Goal: Task Accomplishment & Management: Manage account settings

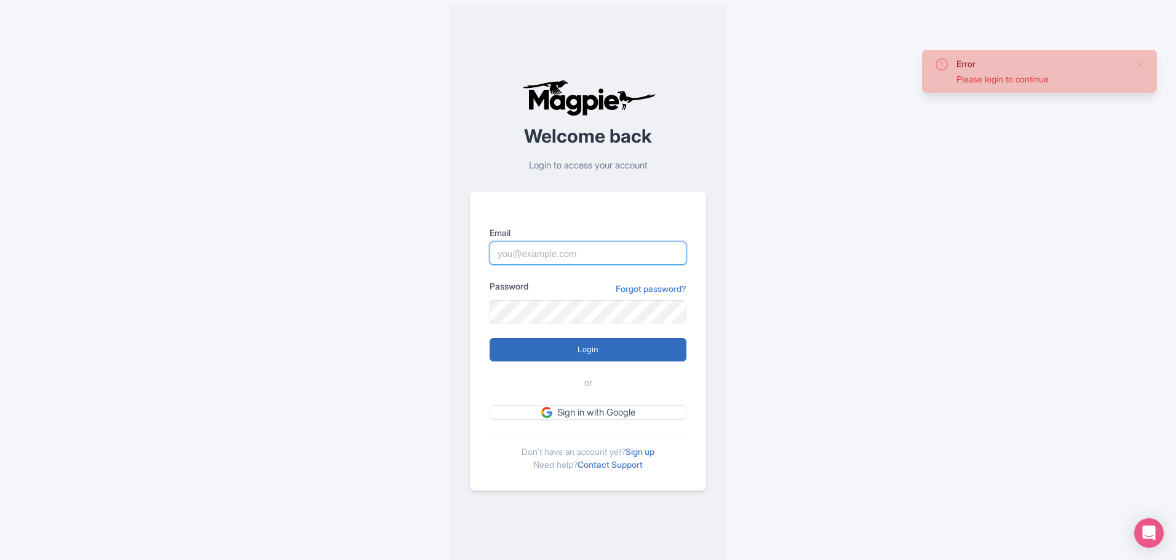
type input "[EMAIL_ADDRESS][PERSON_NAME][DOMAIN_NAME]"
click at [556, 344] on input "Login" at bounding box center [588, 349] width 197 height 23
type input "Logging in..."
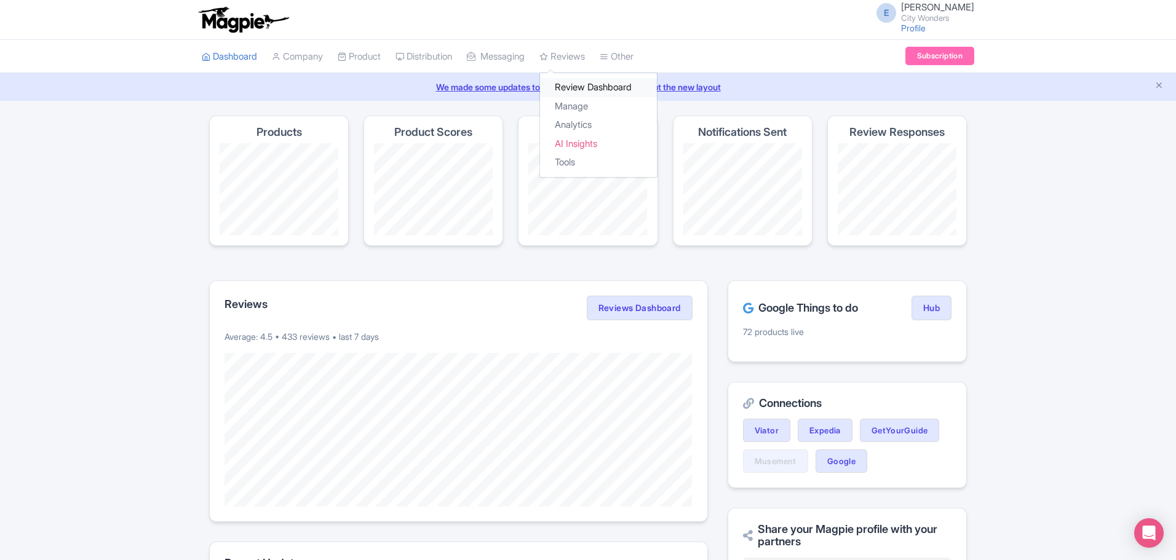
click at [583, 81] on link "Review Dashboard" at bounding box center [598, 87] width 117 height 19
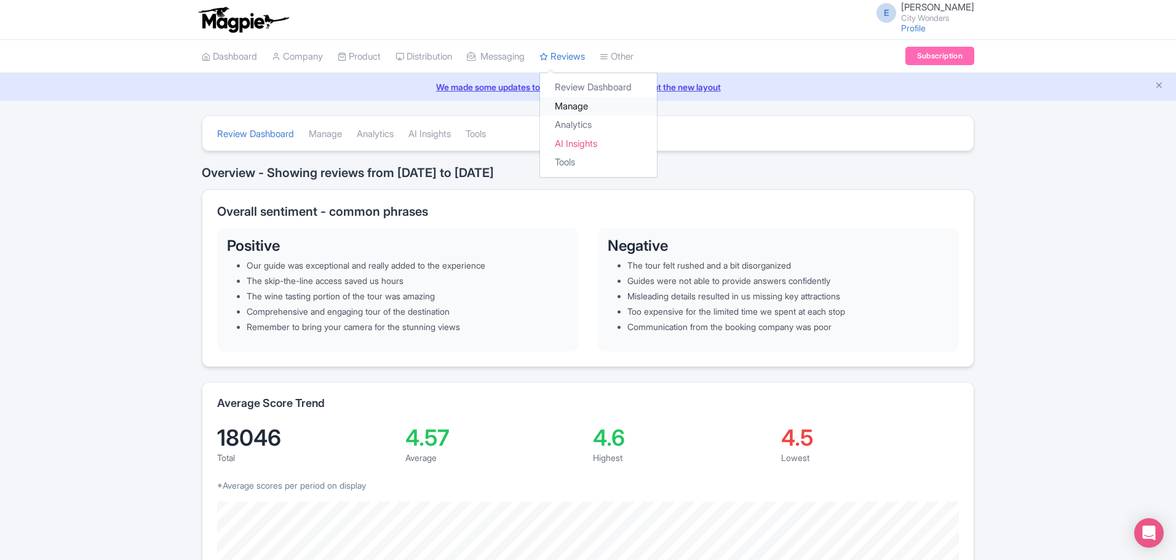
click at [586, 108] on link "Manage" at bounding box center [598, 106] width 117 height 19
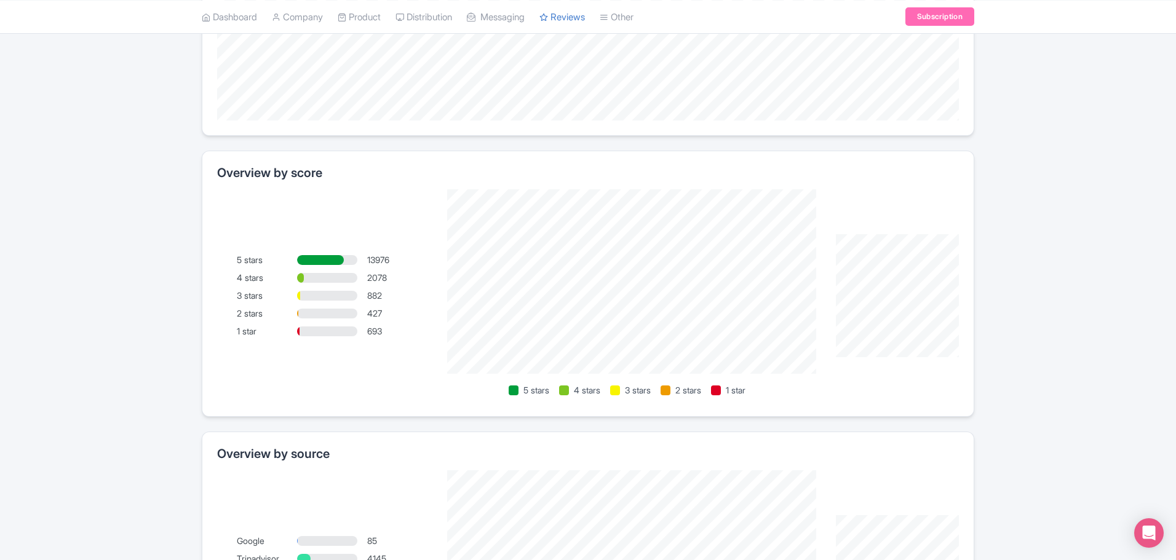
scroll to position [615, 0]
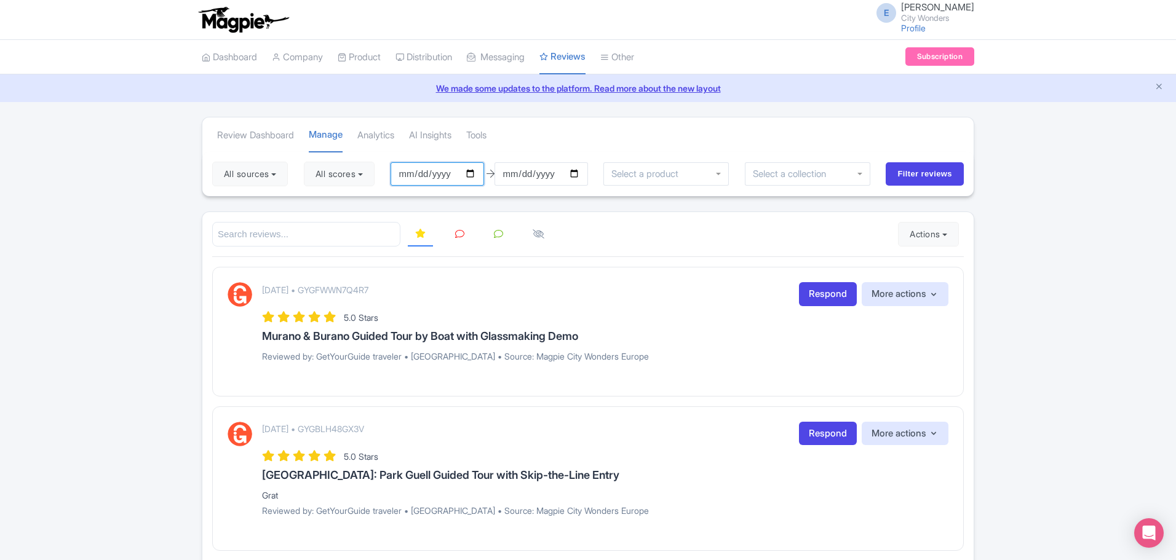
click at [474, 173] on input "2025-05-20" at bounding box center [437, 173] width 93 height 23
type input "[DATE]"
click at [903, 174] on input "Filter reviews" at bounding box center [925, 173] width 78 height 23
click at [408, 177] on input "[DATE]" at bounding box center [434, 173] width 93 height 23
click at [472, 178] on input "[DATE]" at bounding box center [434, 173] width 93 height 23
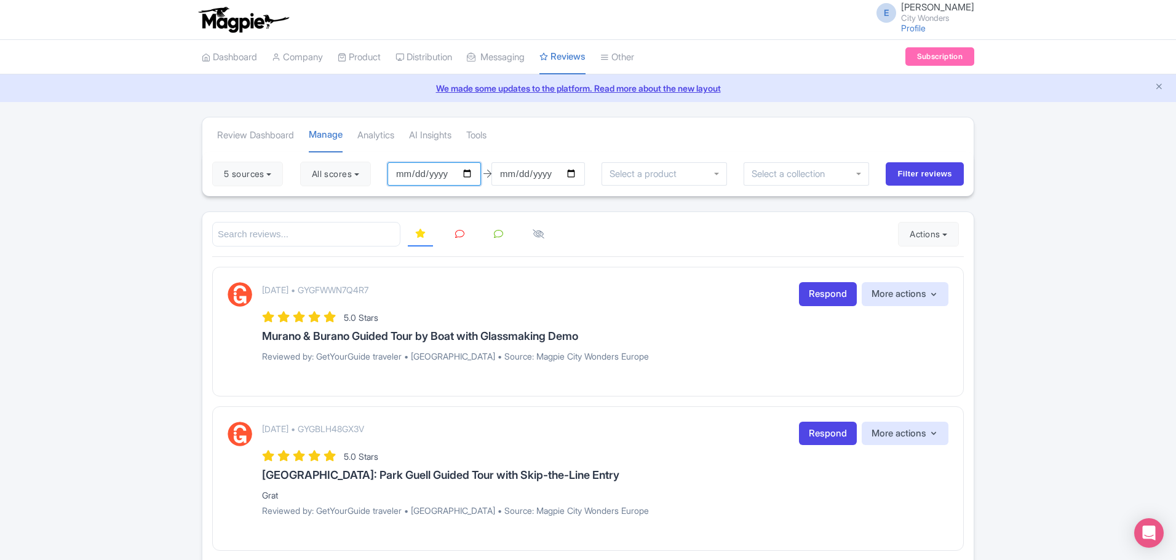
type input "[DATE]"
click at [918, 172] on input "Filter reviews" at bounding box center [925, 173] width 78 height 23
click at [250, 172] on button "5 sources" at bounding box center [247, 174] width 71 height 25
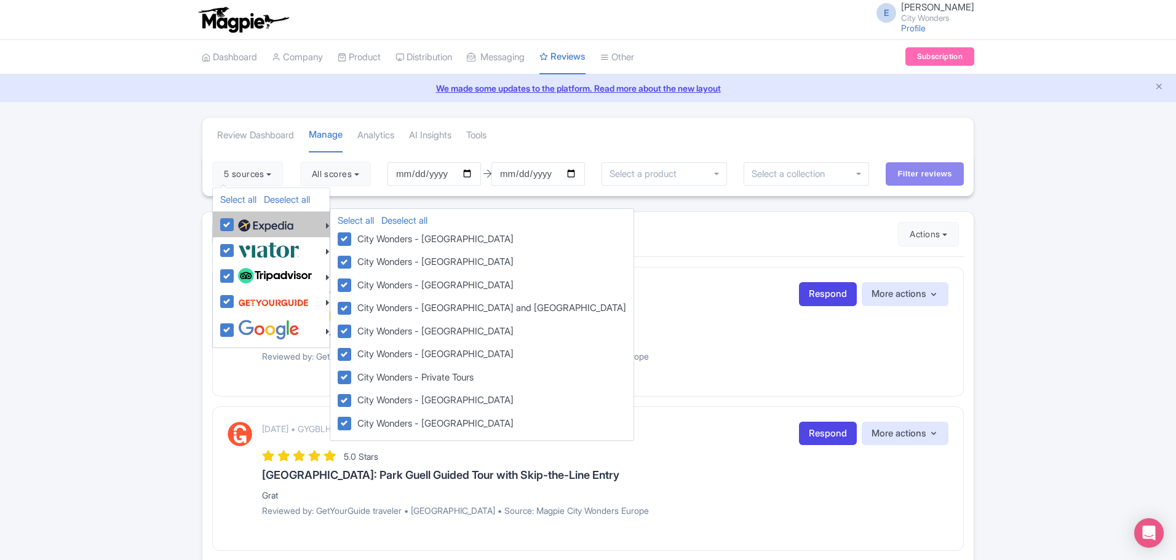
click at [235, 229] on label at bounding box center [264, 224] width 58 height 21
click at [235, 222] on input "checkbox" at bounding box center [239, 218] width 8 height 8
checkbox input "false"
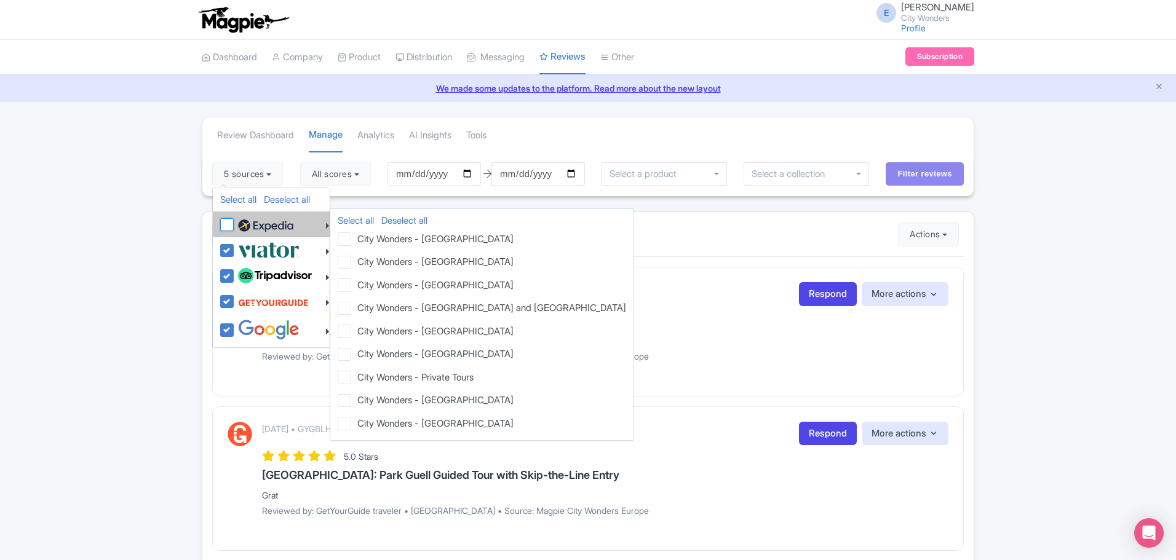
checkbox input "false"
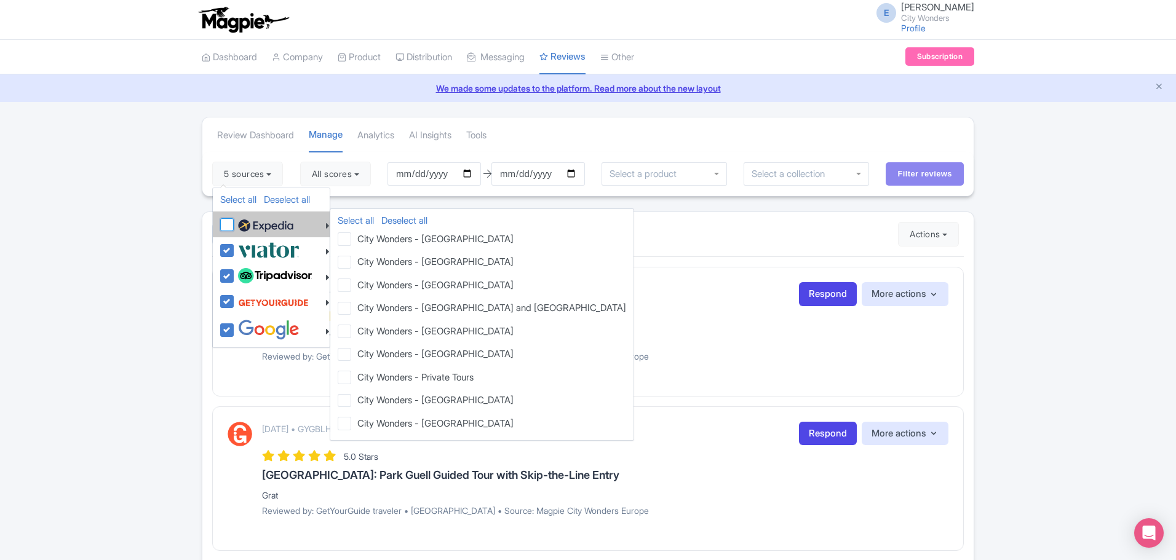
checkbox input "false"
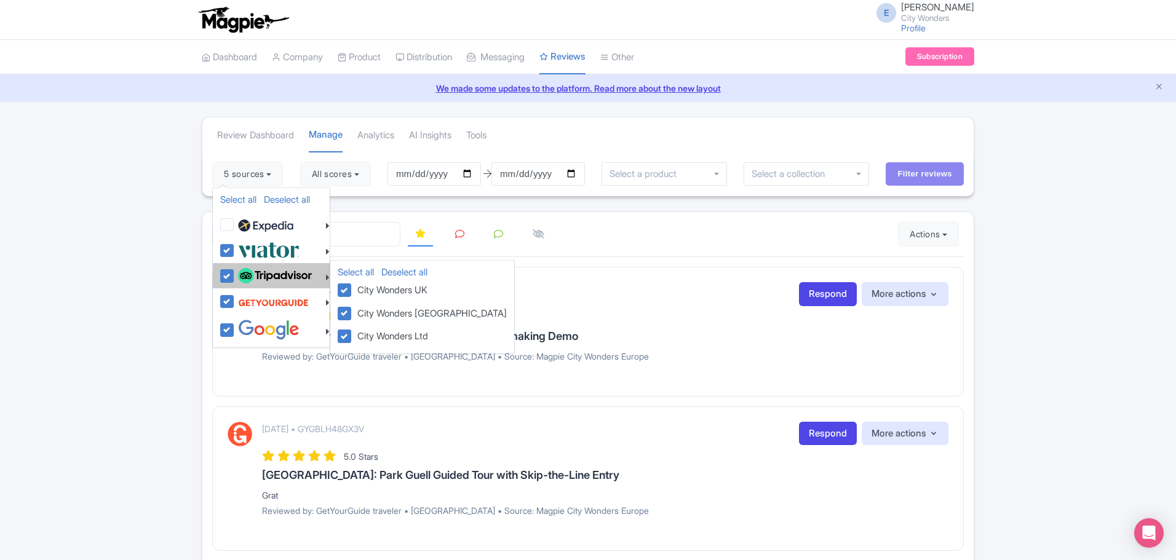
click at [235, 273] on label at bounding box center [273, 276] width 77 height 21
click at [235, 273] on input "checkbox" at bounding box center [239, 270] width 8 height 8
checkbox input "false"
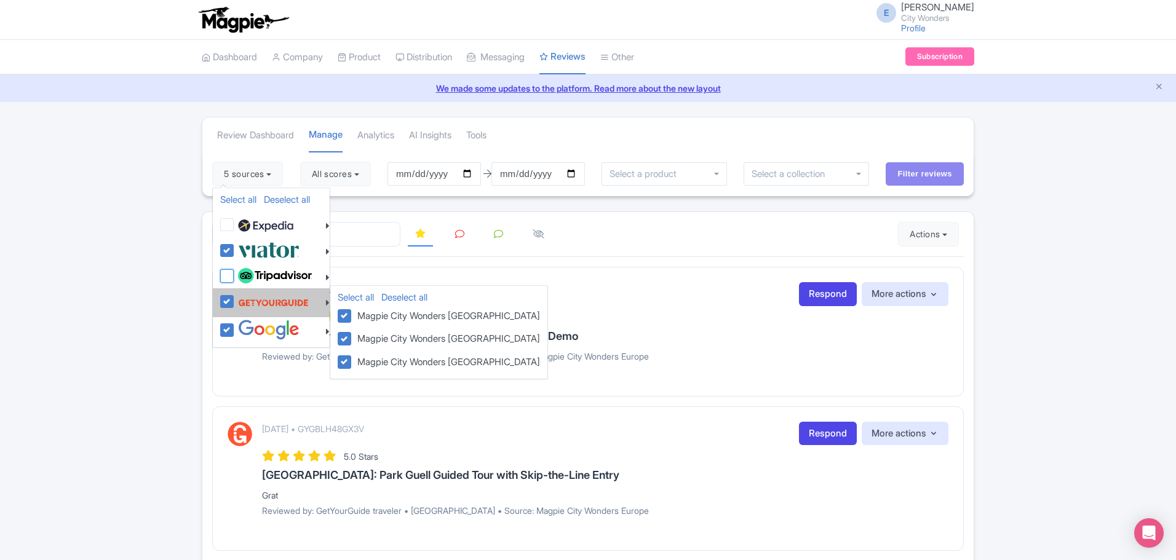
checkbox input "false"
click at [235, 303] on label at bounding box center [272, 302] width 74 height 23
click at [235, 299] on input "checkbox" at bounding box center [239, 295] width 8 height 8
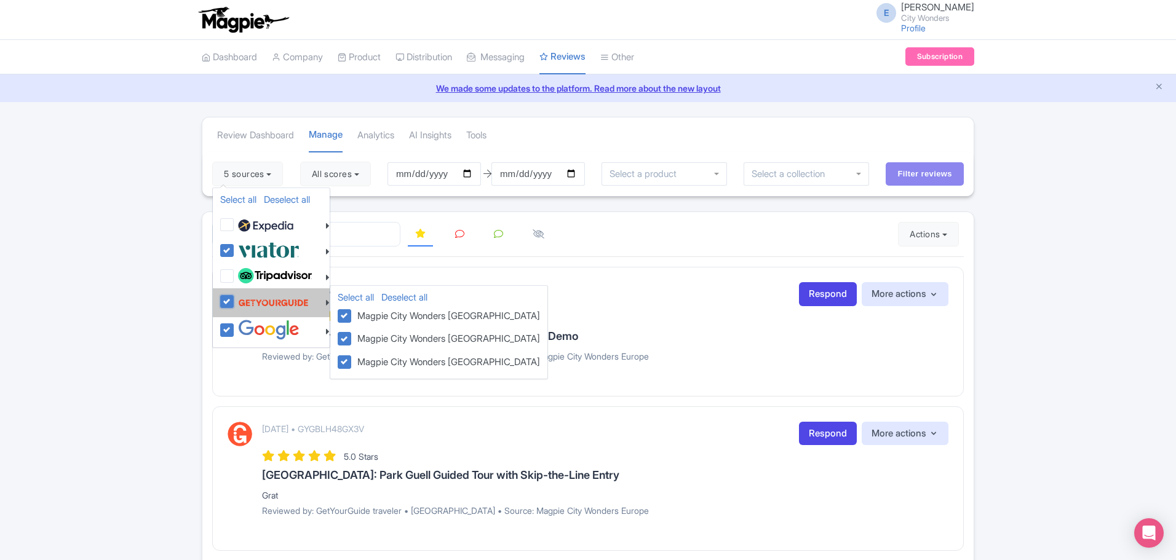
checkbox input "false"
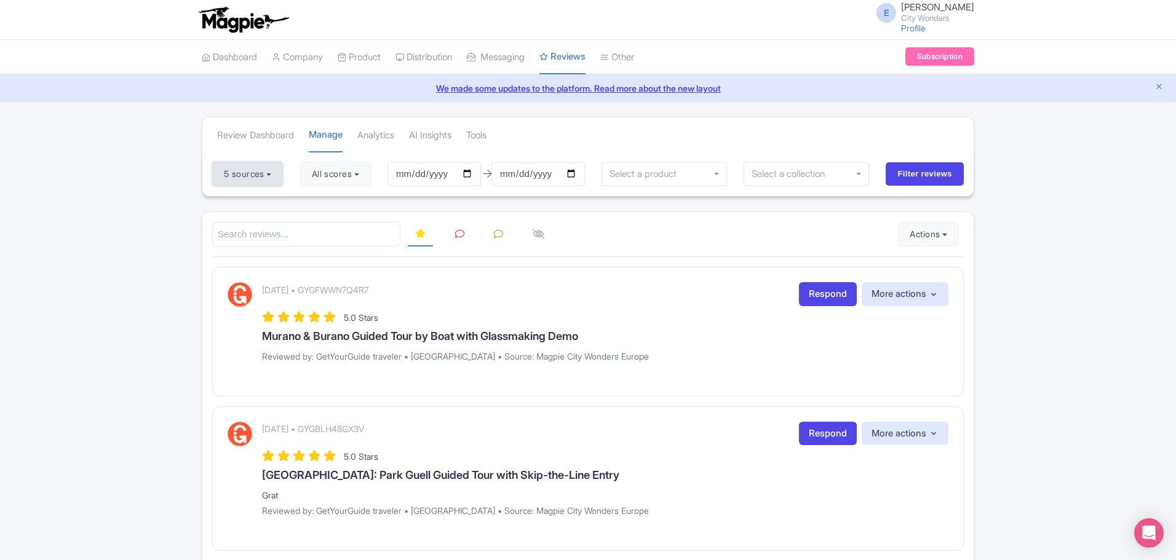
click at [257, 176] on button "5 sources" at bounding box center [247, 174] width 71 height 25
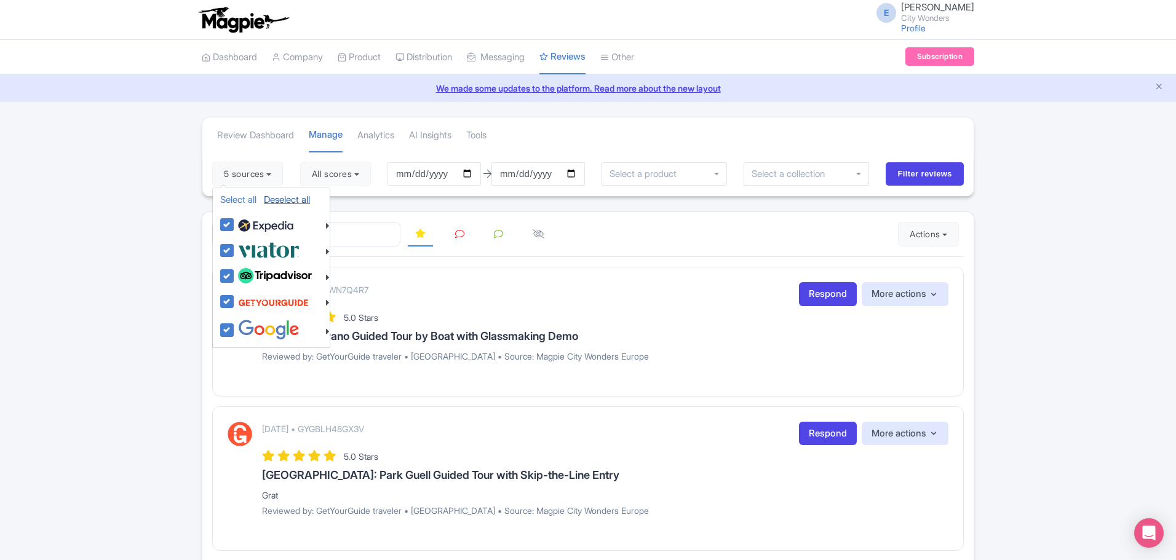
click at [286, 199] on link "Deselect all" at bounding box center [287, 200] width 46 height 12
checkbox input "false"
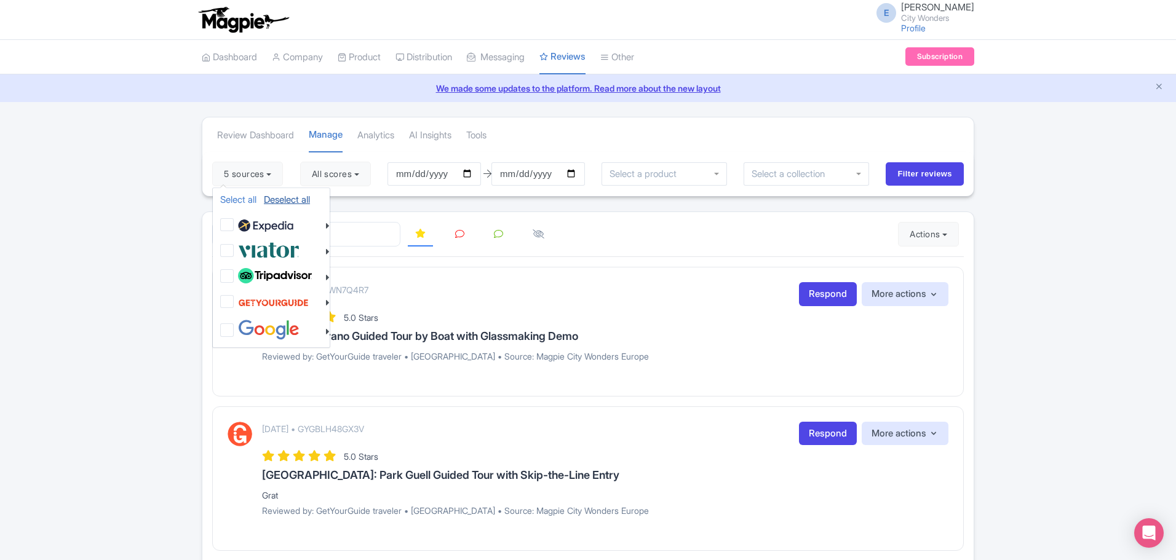
checkbox input "false"
click at [261, 172] on button "5 sources" at bounding box center [247, 174] width 71 height 25
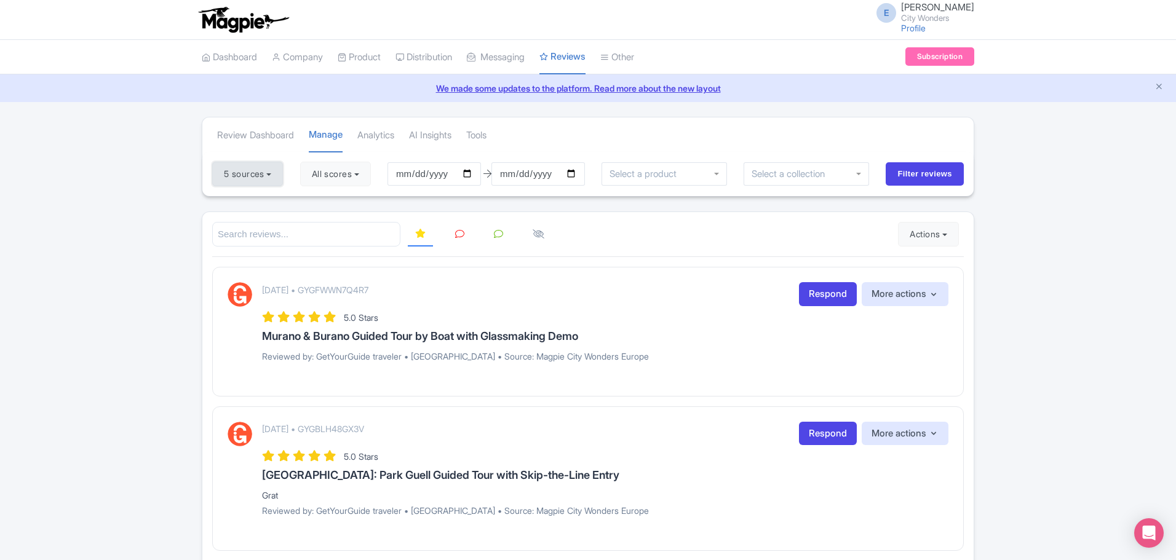
click at [261, 172] on button "5 sources" at bounding box center [247, 174] width 71 height 25
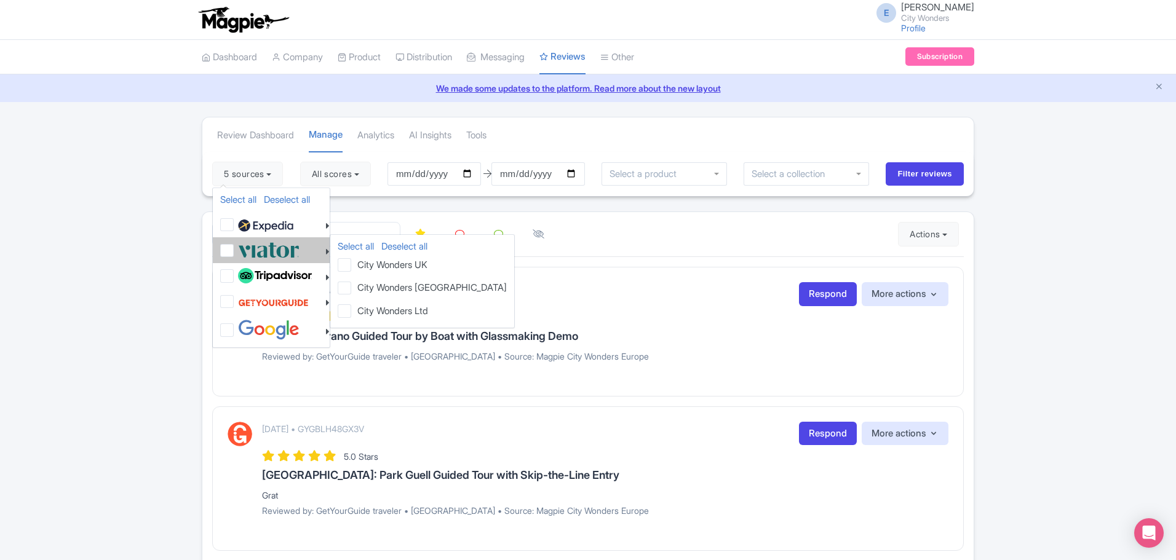
click at [235, 255] on label at bounding box center [267, 250] width 65 height 20
click at [235, 248] on input "checkbox" at bounding box center [239, 244] width 8 height 8
checkbox input "true"
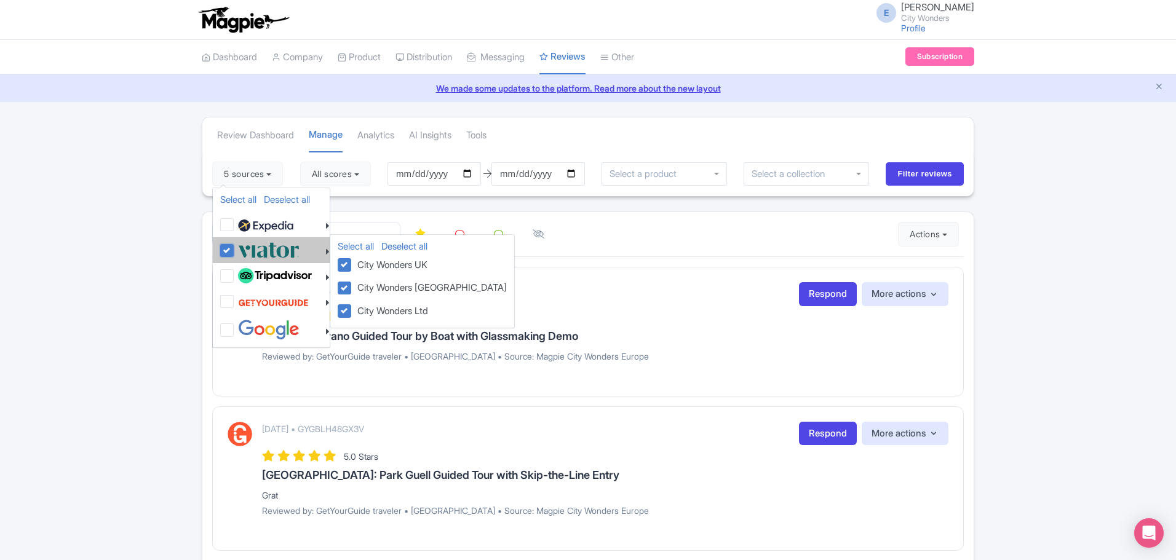
checkbox input "true"
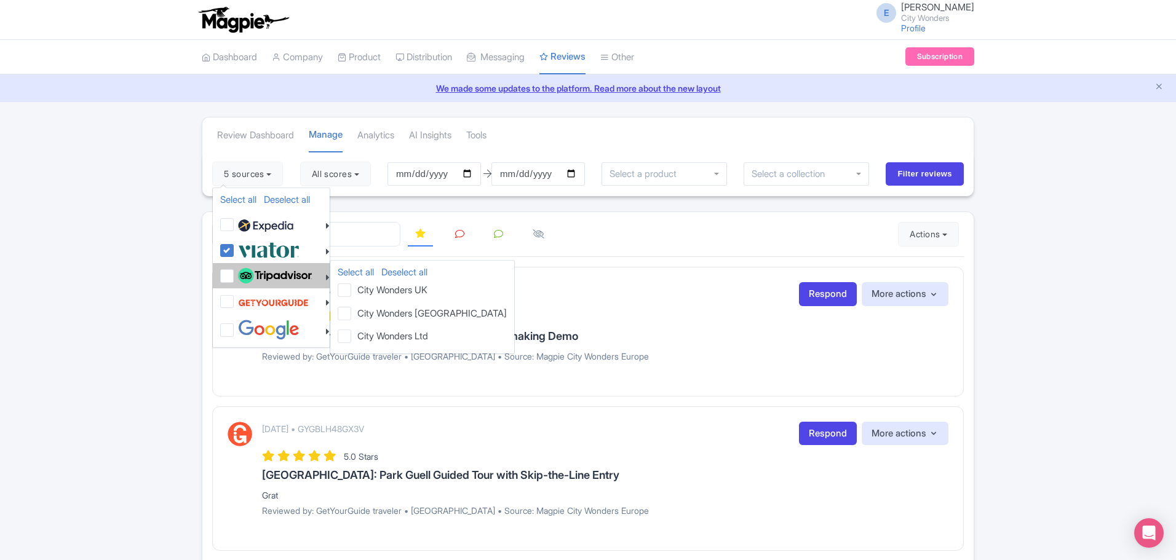
click at [235, 274] on label at bounding box center [273, 276] width 77 height 21
click at [235, 274] on input "checkbox" at bounding box center [239, 270] width 8 height 8
checkbox input "true"
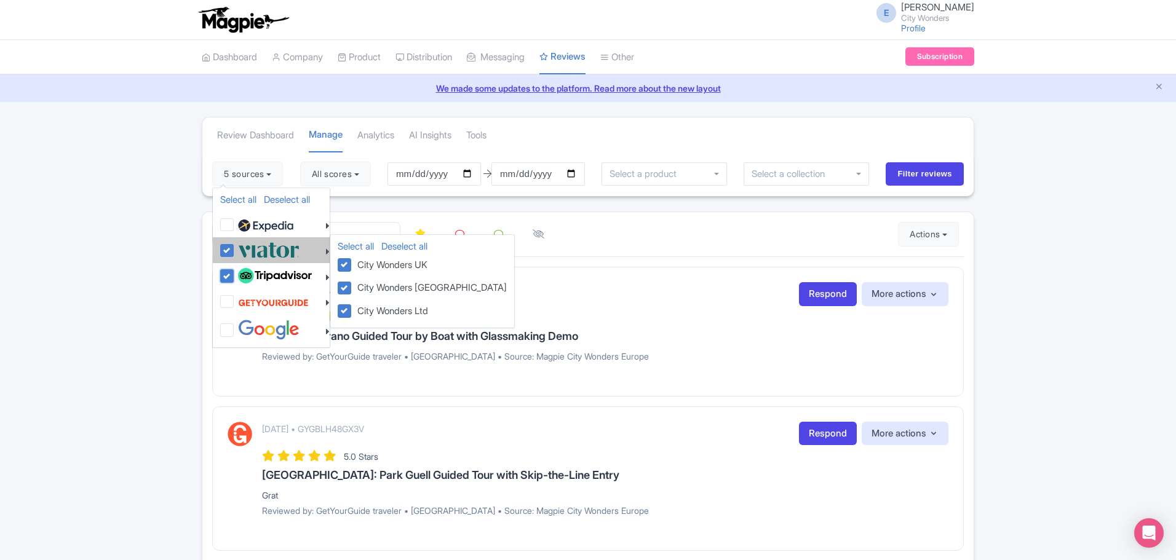
checkbox input "true"
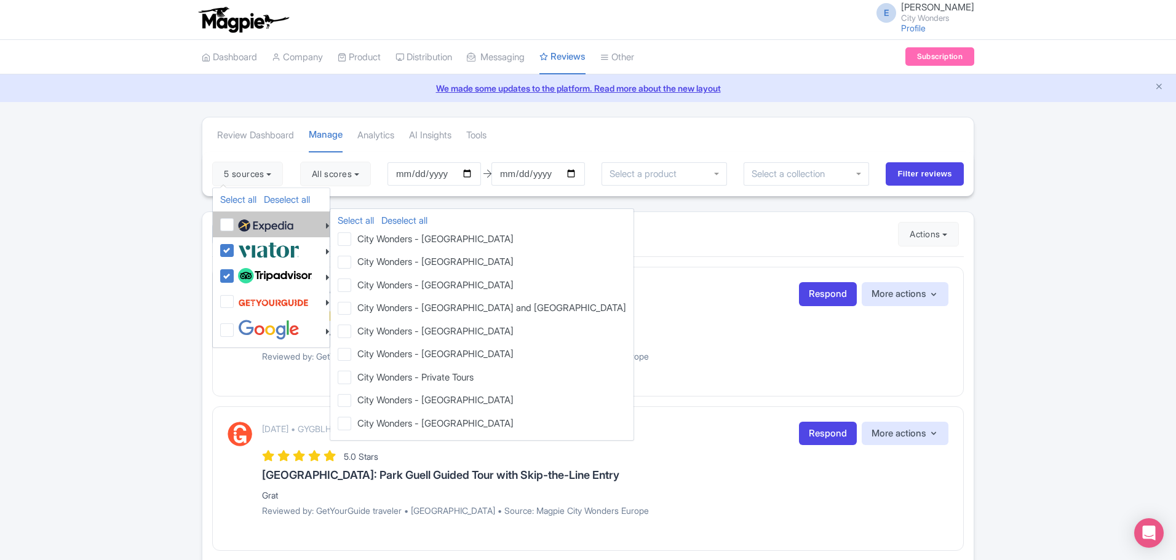
click at [235, 229] on label at bounding box center [264, 224] width 58 height 21
click at [235, 222] on input "checkbox" at bounding box center [239, 218] width 8 height 8
checkbox input "true"
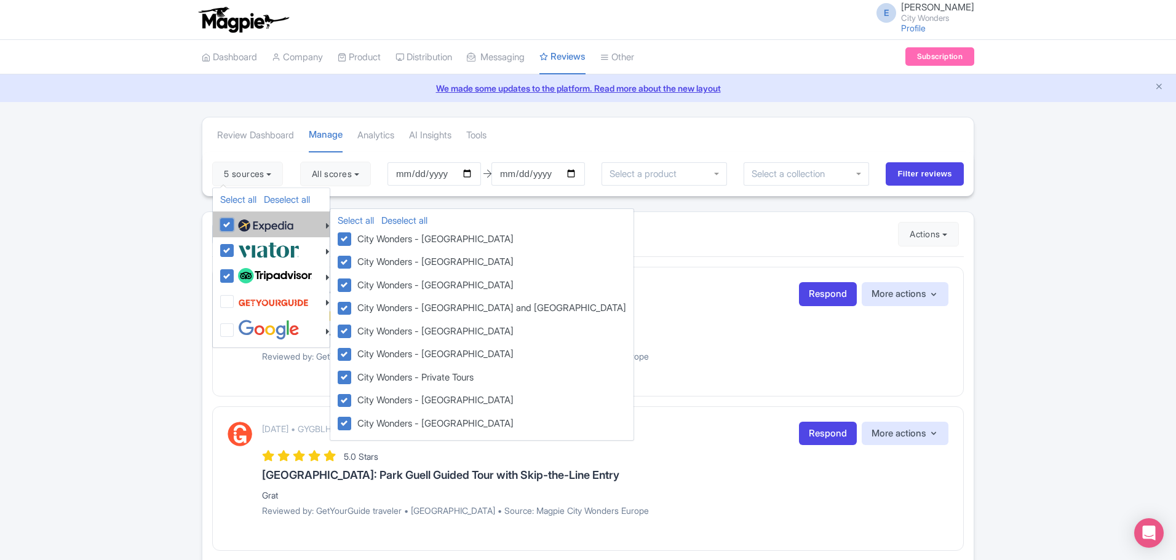
checkbox input "true"
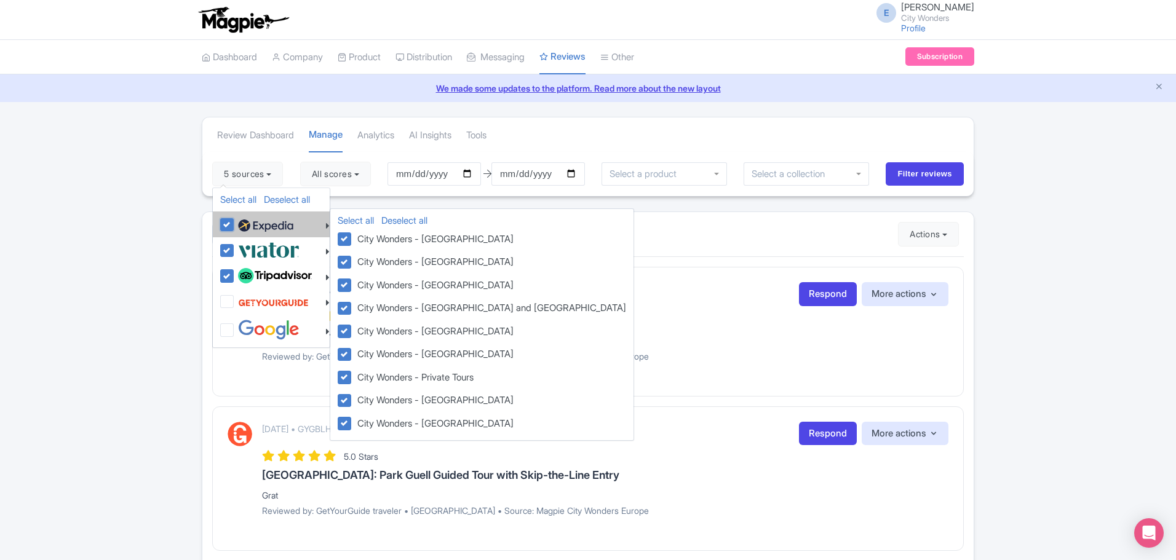
checkbox input "true"
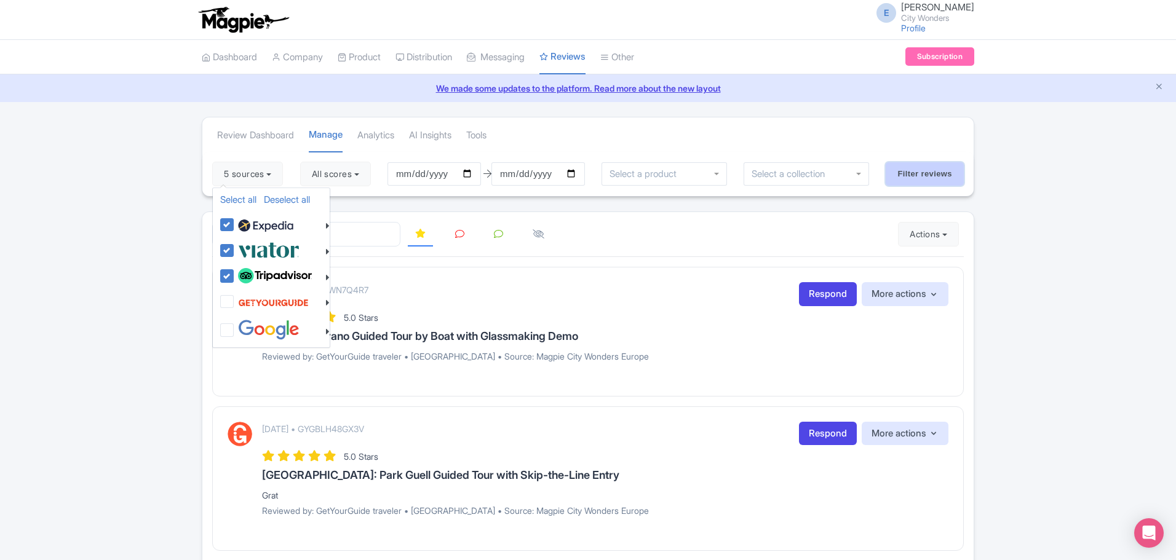
click at [907, 175] on input "Filter reviews" at bounding box center [925, 173] width 78 height 23
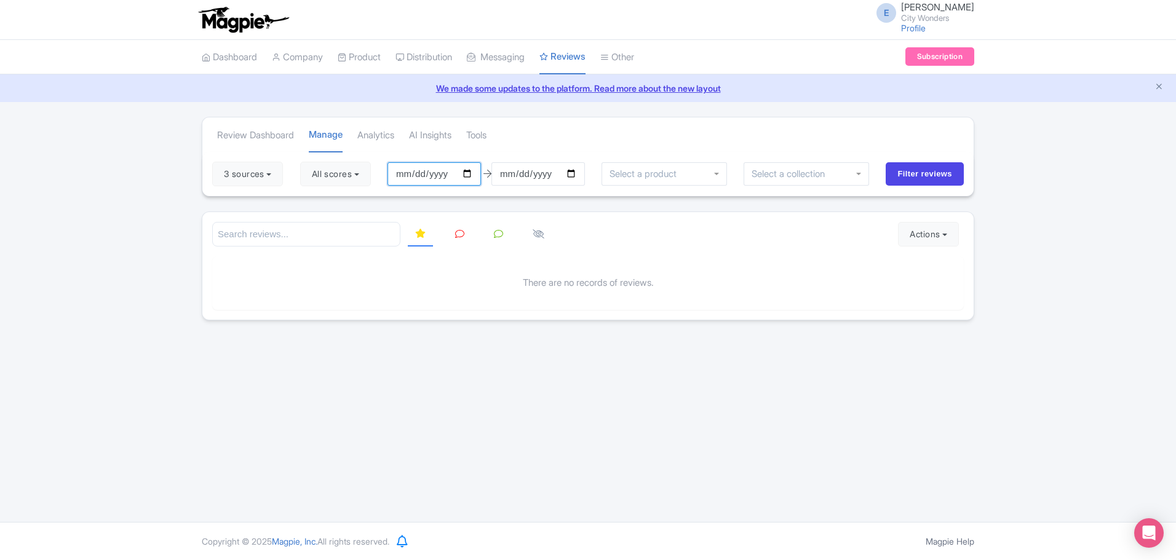
click at [422, 173] on input "[DATE]" at bounding box center [434, 173] width 93 height 23
click at [408, 172] on input "[DATE]" at bounding box center [434, 173] width 93 height 23
click at [469, 172] on input "[DATE]" at bounding box center [434, 173] width 93 height 23
type input "[DATE]"
click at [912, 170] on input "Filter reviews" at bounding box center [925, 173] width 78 height 23
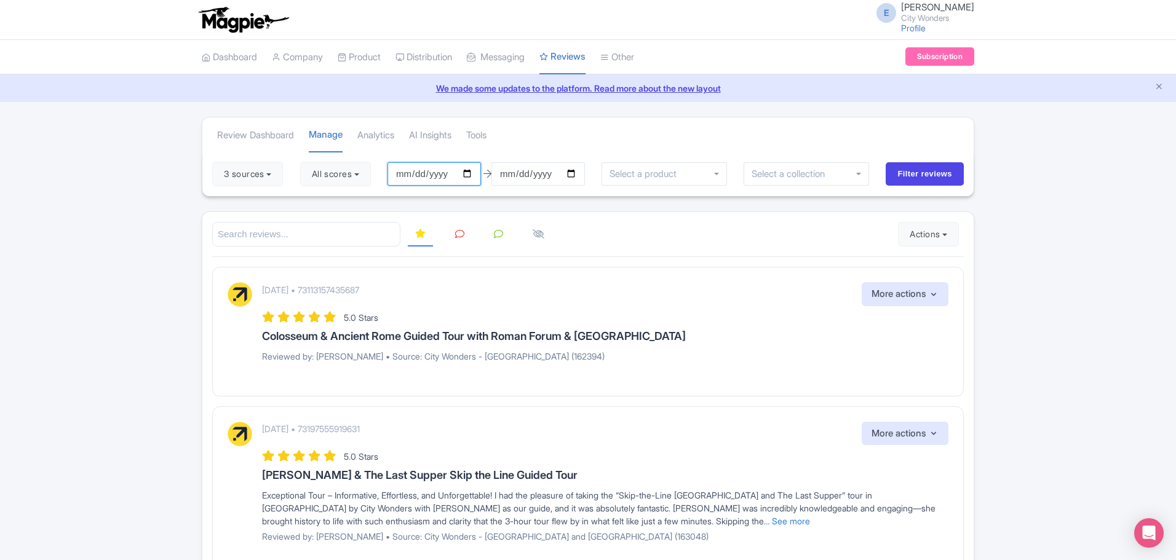
click at [415, 175] on input "[DATE]" at bounding box center [434, 173] width 93 height 23
click at [472, 174] on input "[DATE]" at bounding box center [434, 173] width 93 height 23
type input "[DATE]"
click at [927, 174] on input "Filter reviews" at bounding box center [925, 173] width 78 height 23
click at [352, 179] on button "All scores" at bounding box center [335, 174] width 71 height 25
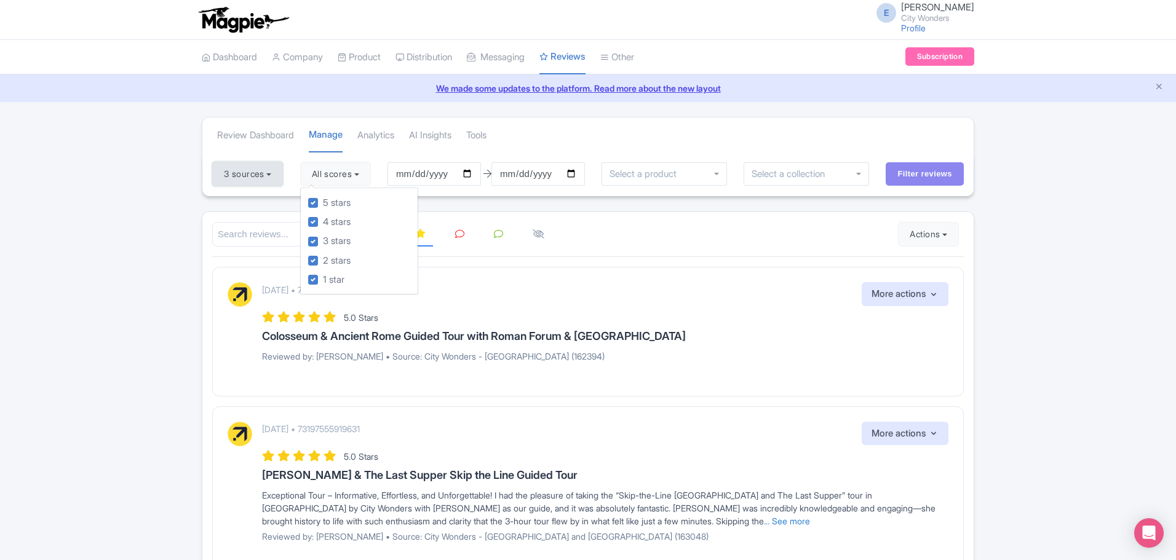
click at [249, 183] on button "3 sources" at bounding box center [247, 174] width 71 height 25
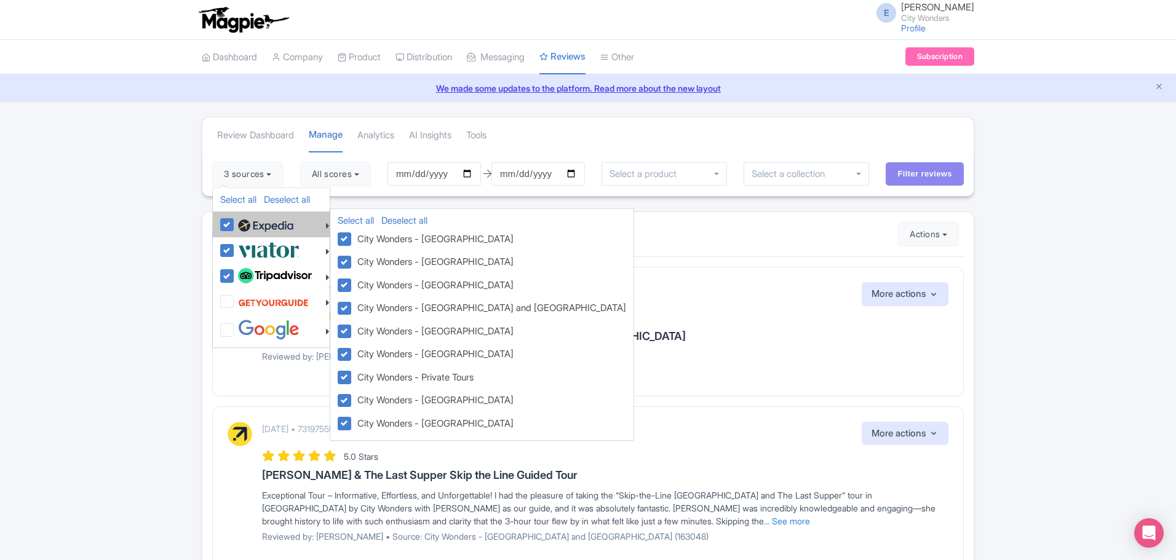
click at [235, 224] on label at bounding box center [264, 224] width 58 height 21
click at [235, 222] on input "checkbox" at bounding box center [239, 218] width 8 height 8
checkbox input "false"
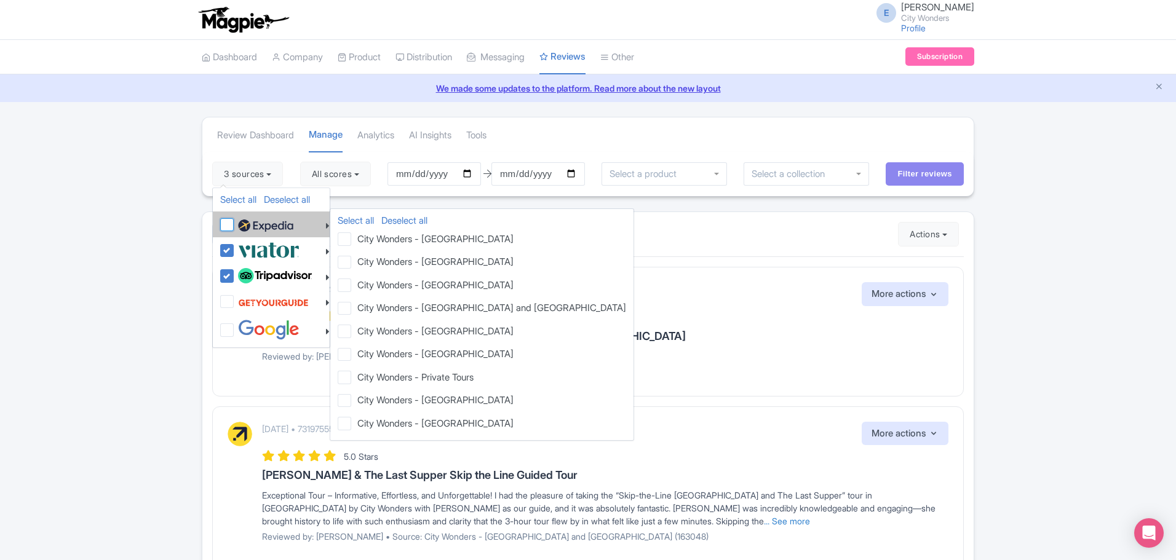
checkbox input "false"
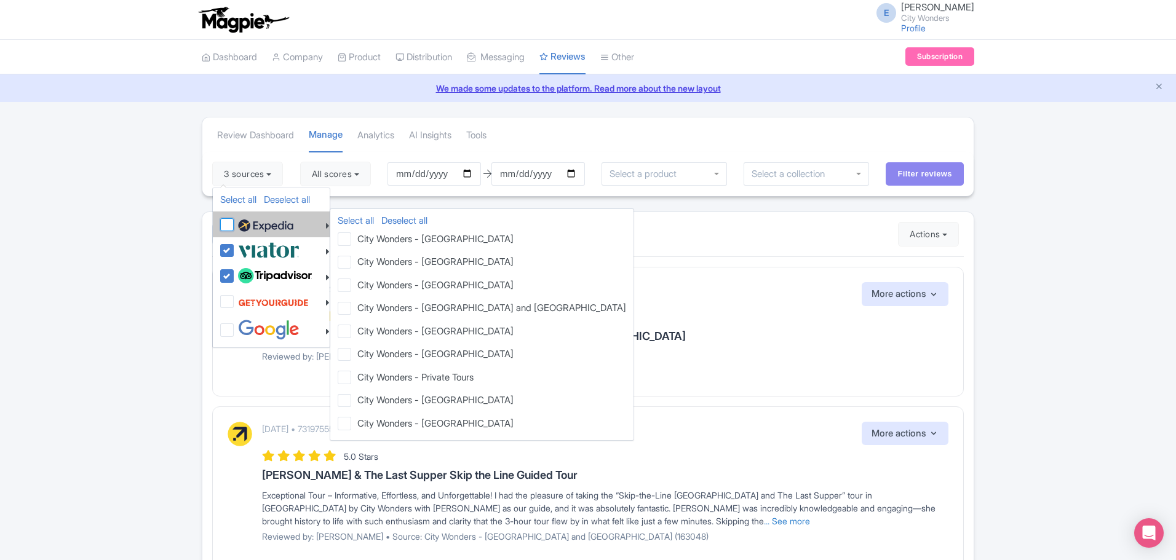
checkbox input "false"
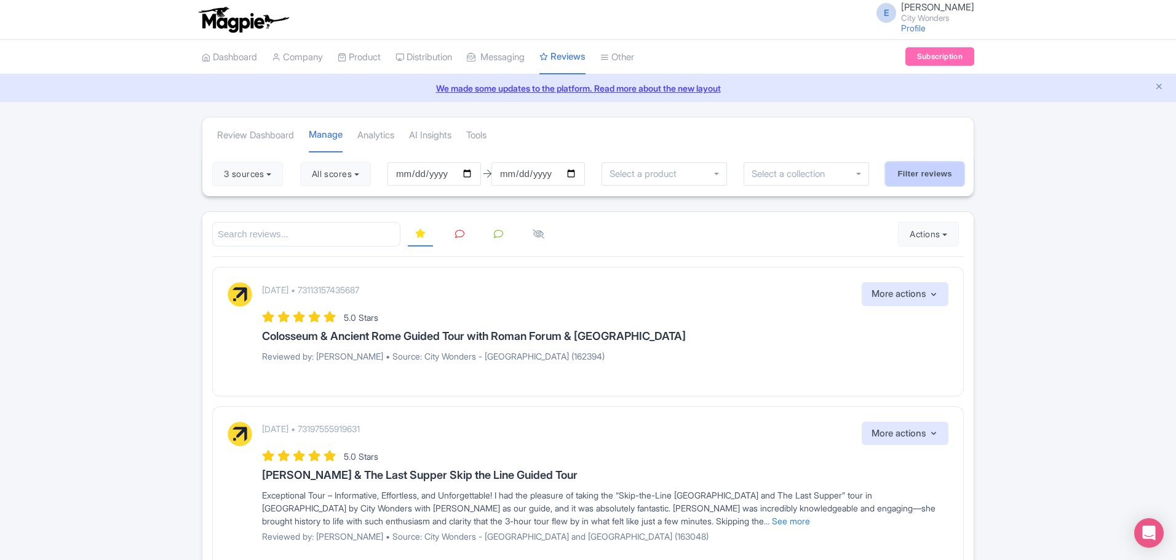
click input "Filter reviews"
click at [257, 173] on button "3 sources" at bounding box center [247, 174] width 71 height 25
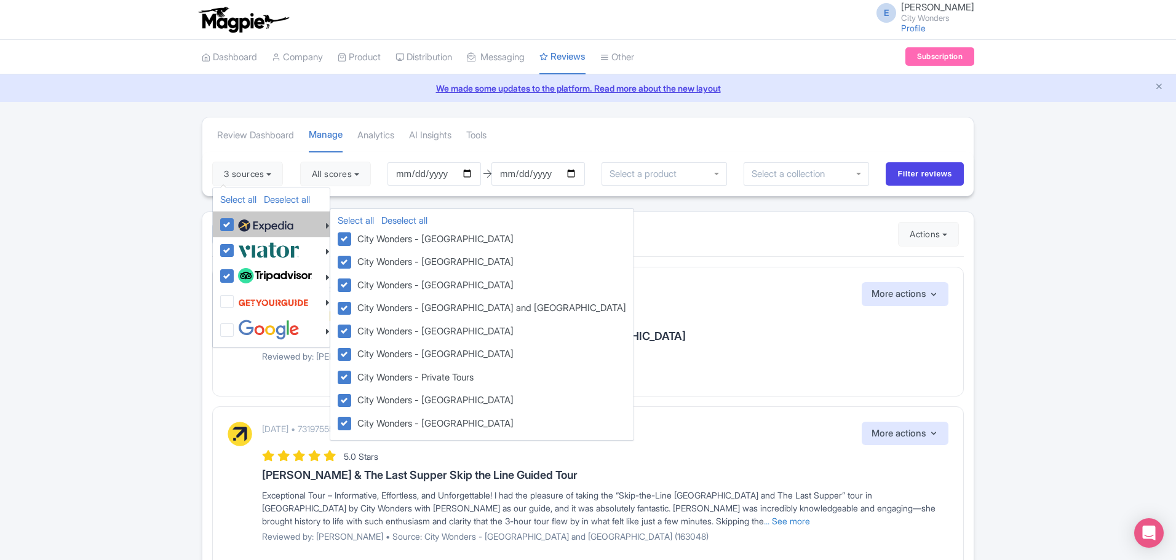
click at [235, 228] on label at bounding box center [264, 224] width 58 height 21
click at [235, 222] on input "checkbox" at bounding box center [239, 218] width 8 height 8
checkbox input "false"
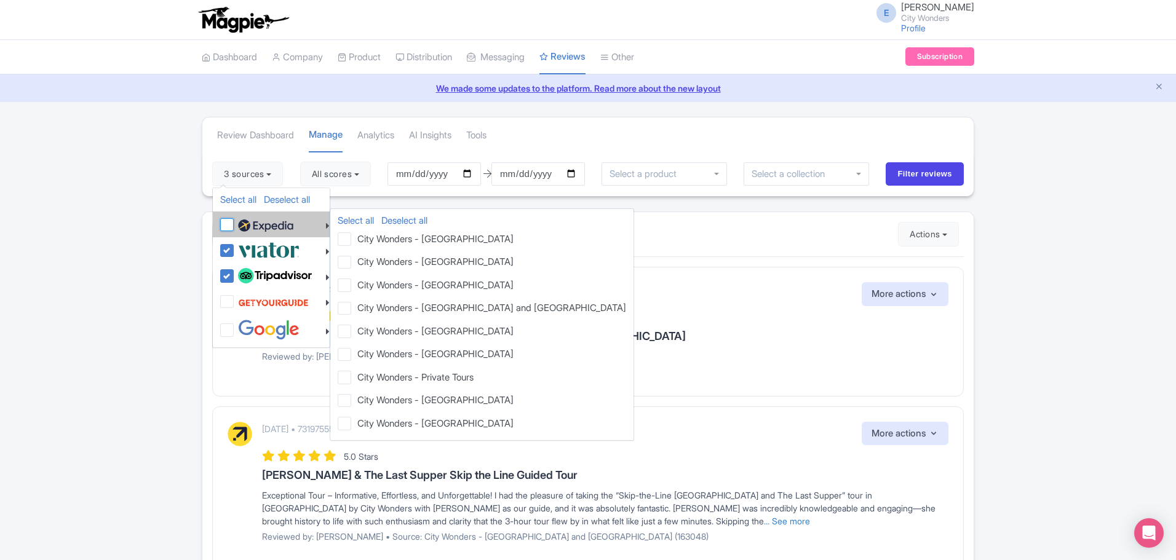
checkbox input "false"
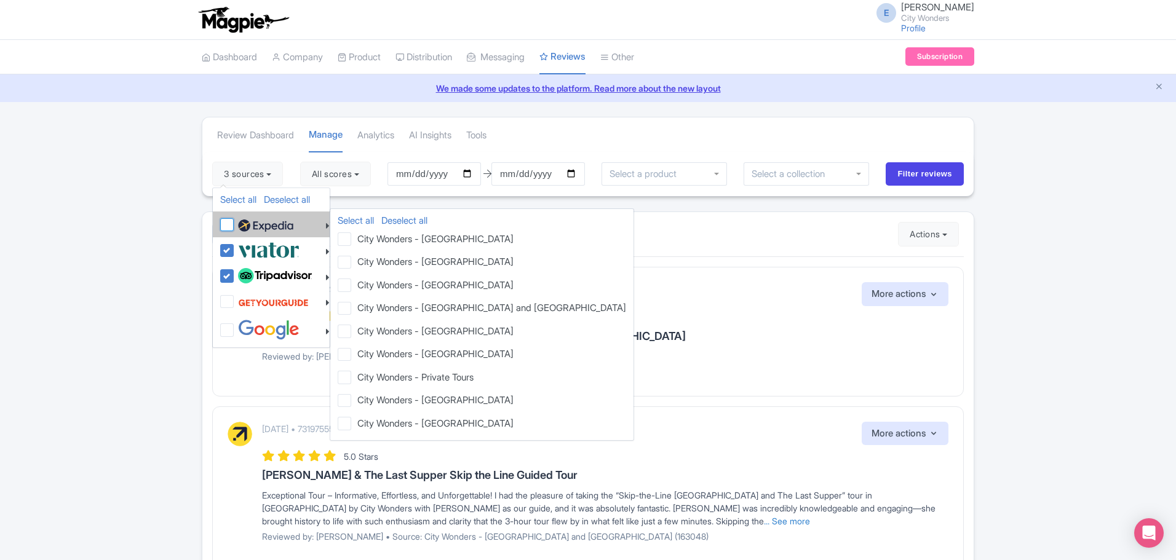
checkbox input "false"
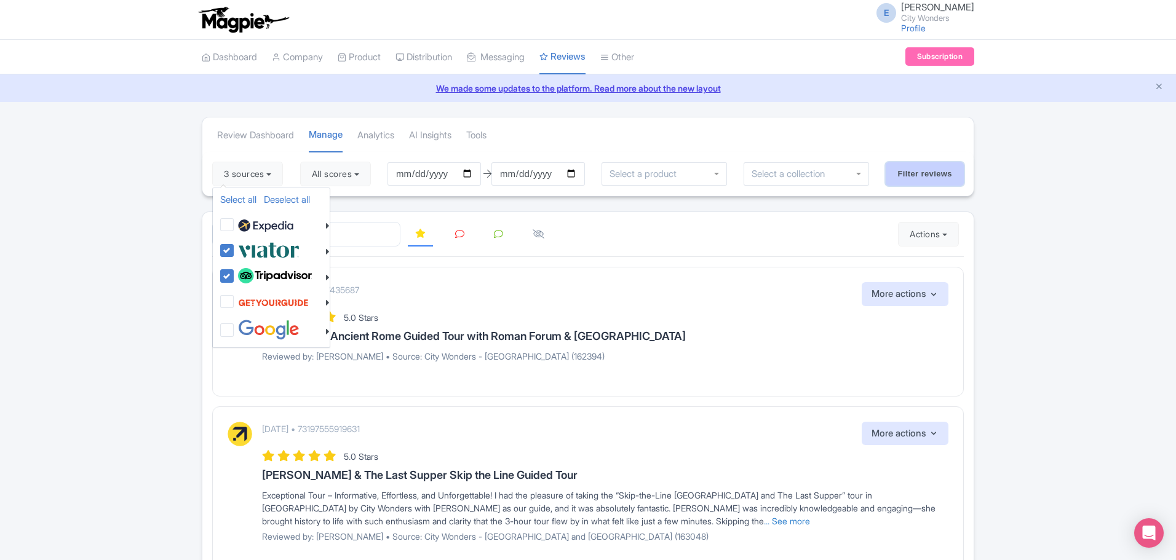
click at [905, 174] on input "Filter reviews" at bounding box center [925, 173] width 78 height 23
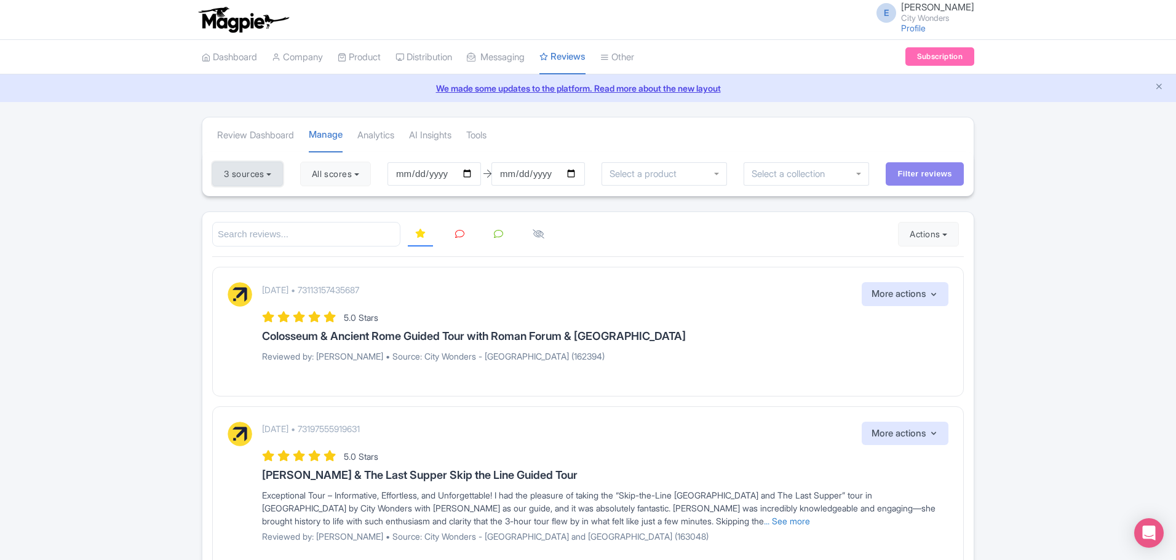
click at [264, 176] on button "3 sources" at bounding box center [247, 174] width 71 height 25
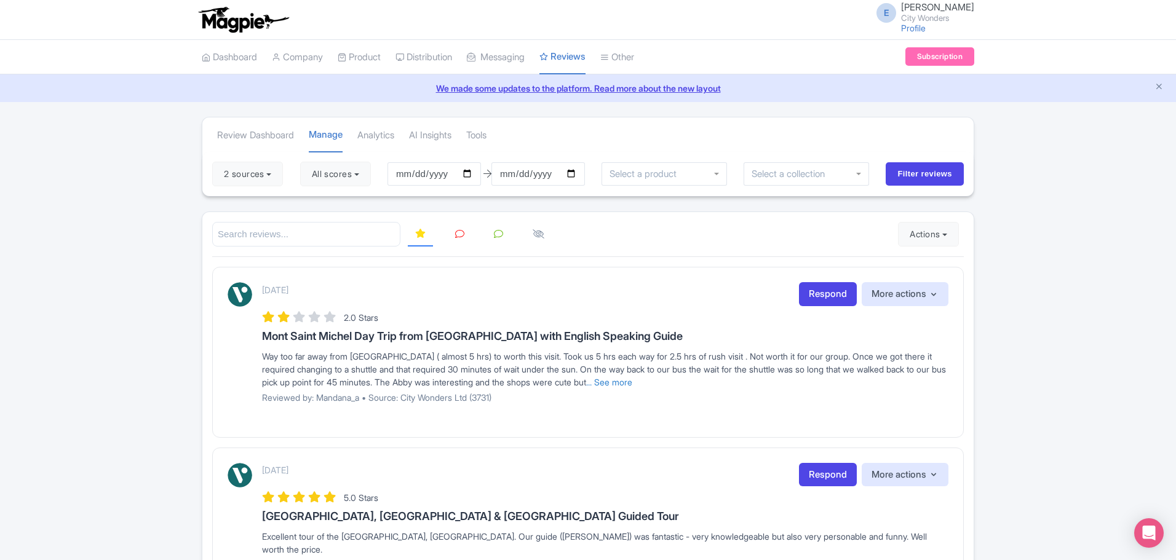
drag, startPoint x: 0, startPoint y: 0, endPoint x: 148, endPoint y: 172, distance: 226.8
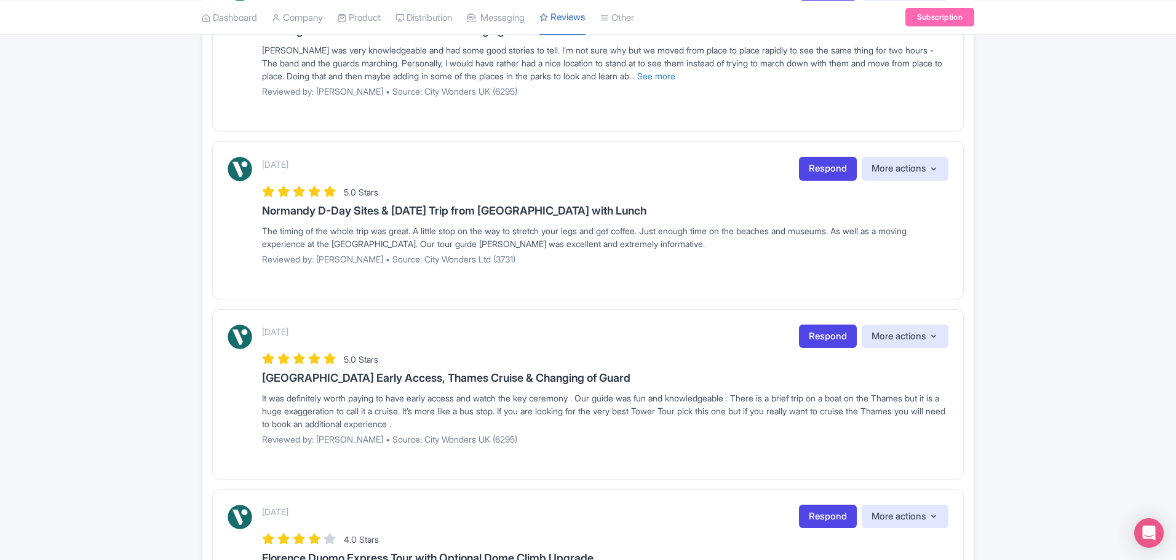
scroll to position [1528, 0]
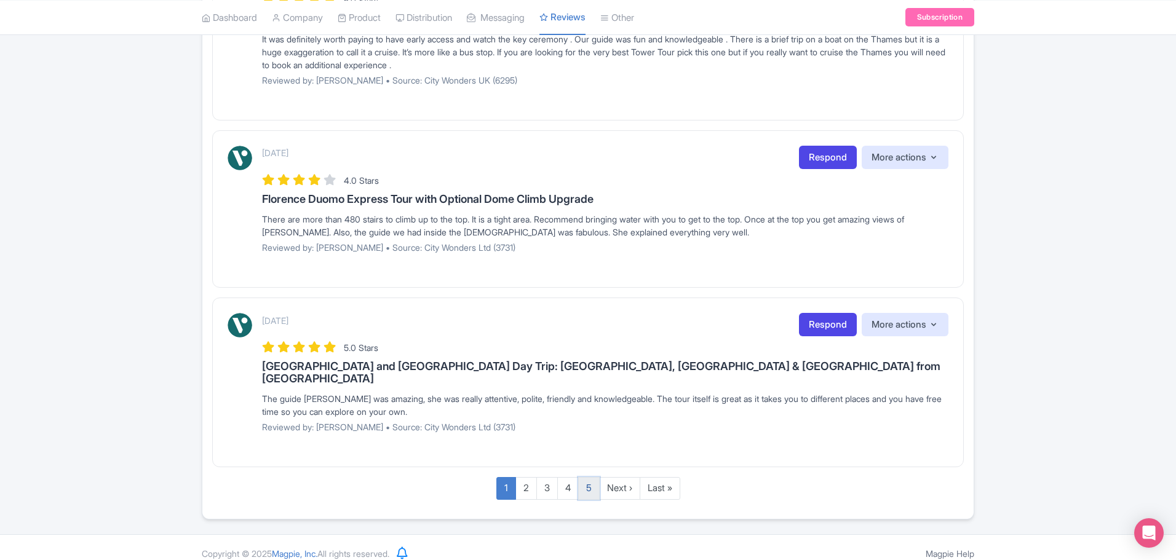
click at [589, 478] on link "5" at bounding box center [589, 488] width 22 height 23
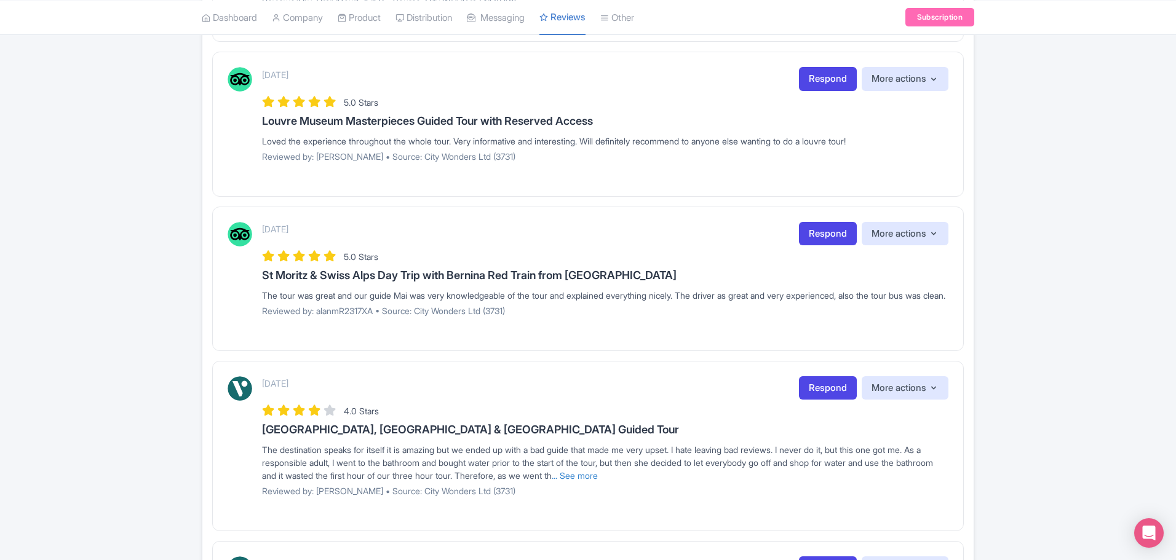
scroll to position [1476, 0]
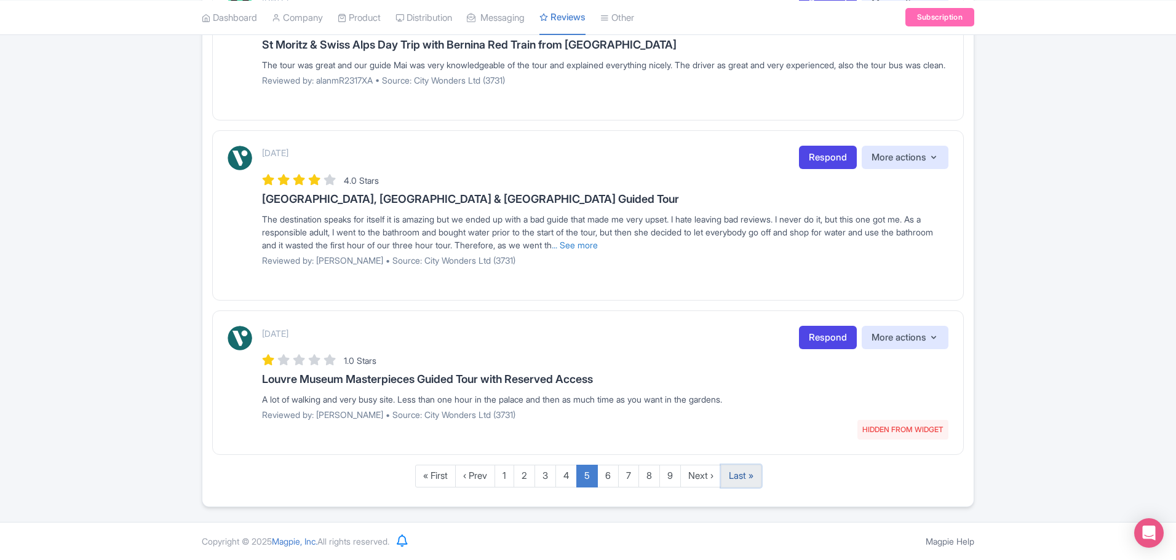
click at [754, 475] on link "Last »" at bounding box center [741, 476] width 41 height 23
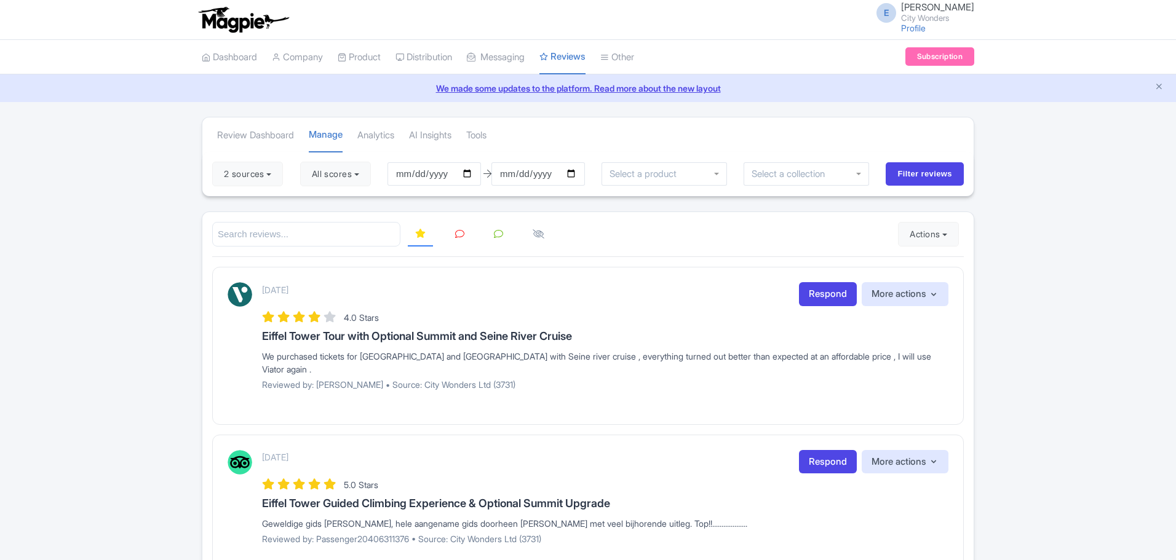
scroll to position [111, 0]
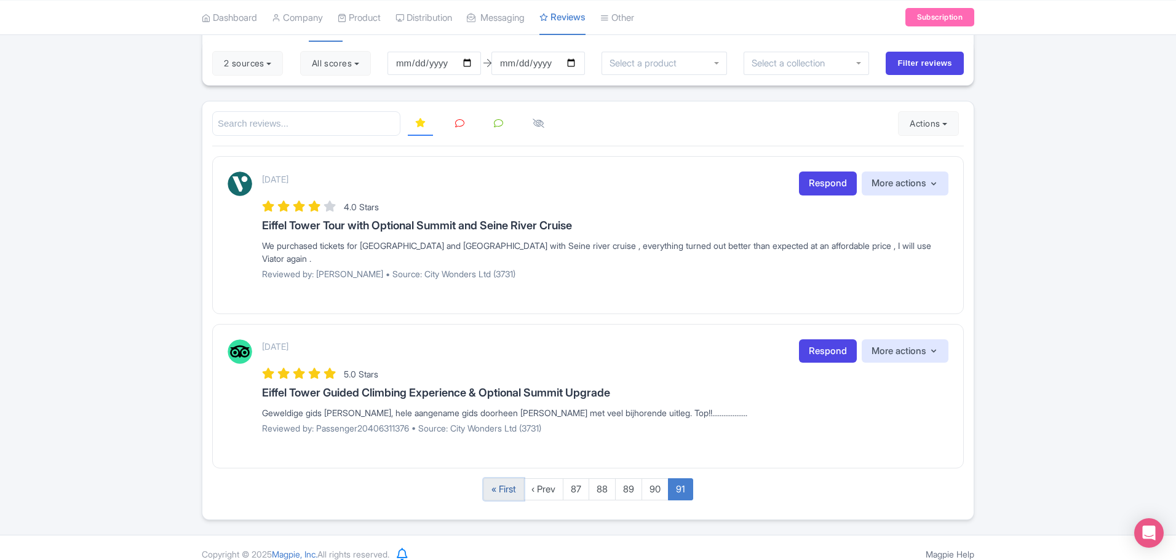
click at [494, 481] on link "« First" at bounding box center [503, 490] width 41 height 23
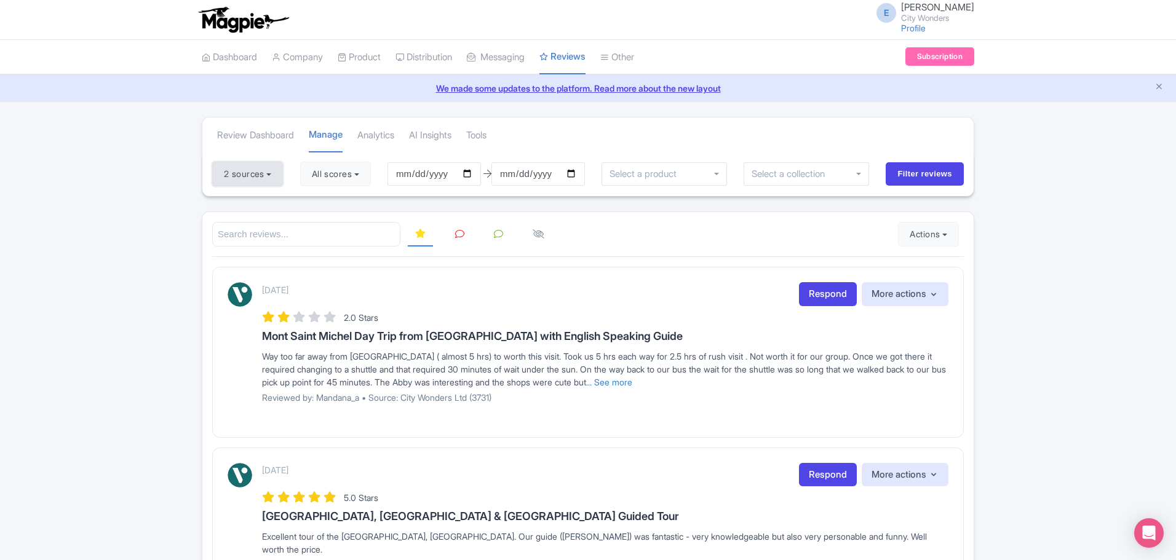
click at [262, 184] on button "2 sources" at bounding box center [247, 174] width 71 height 25
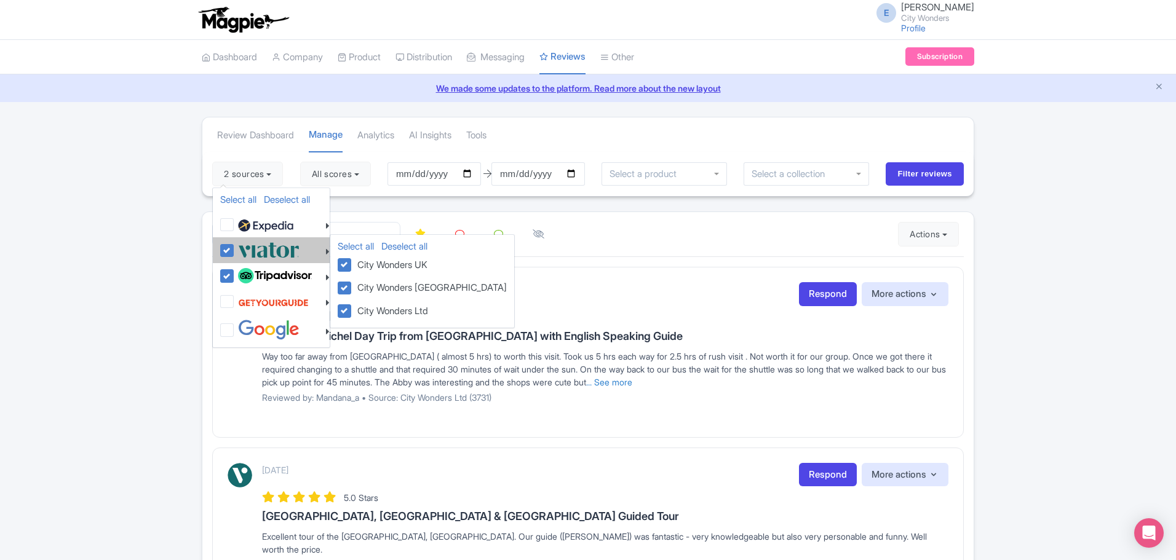
click at [235, 251] on label at bounding box center [267, 250] width 65 height 20
click at [235, 248] on input "checkbox" at bounding box center [239, 244] width 8 height 8
checkbox input "false"
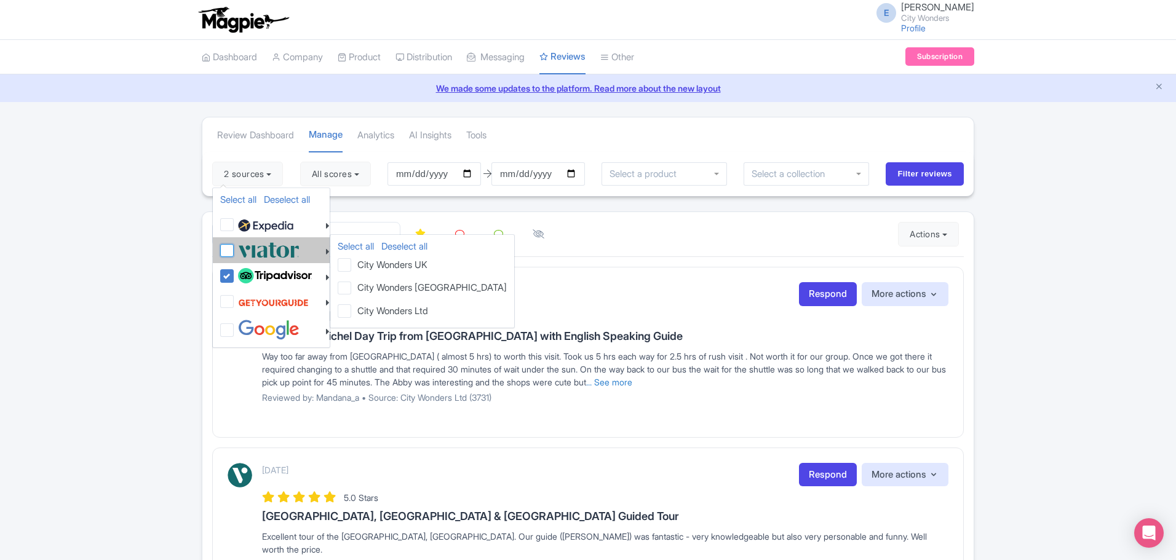
checkbox input "false"
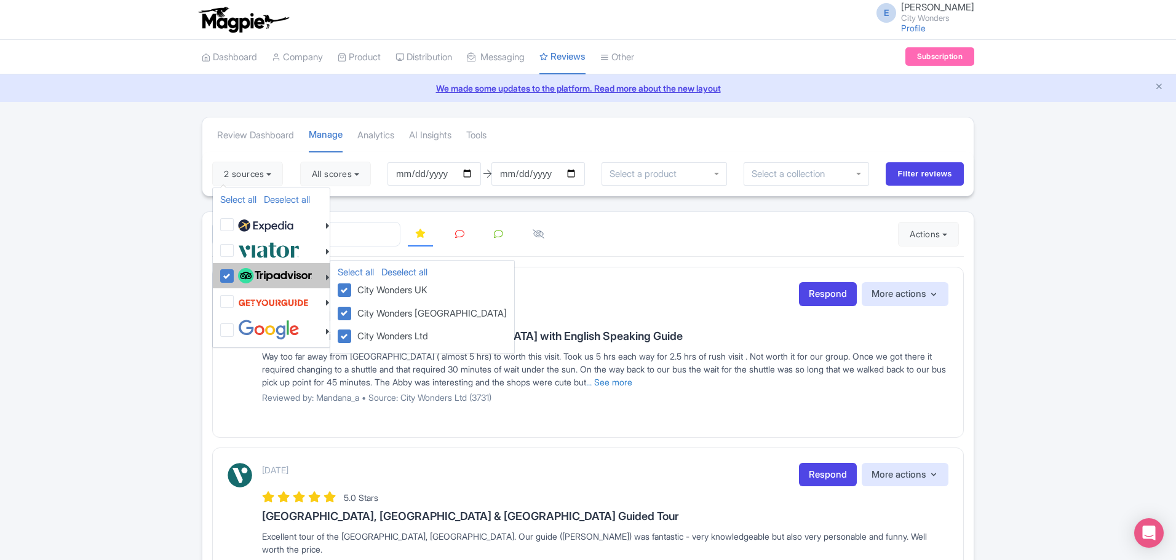
click at [228, 269] on div at bounding box center [274, 276] width 109 height 21
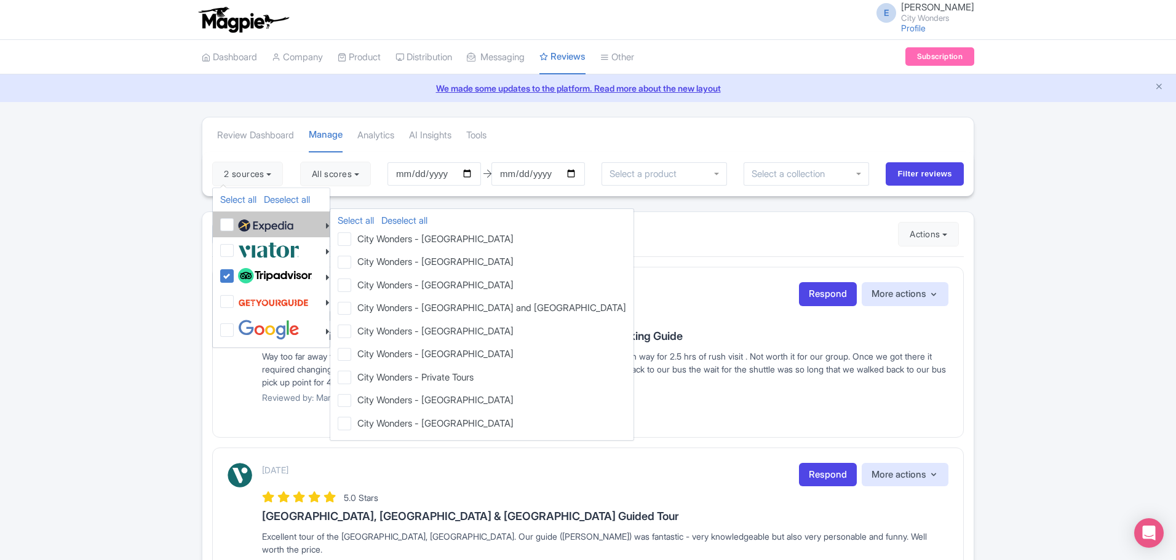
click at [235, 226] on label at bounding box center [264, 224] width 58 height 21
click at [235, 222] on input "checkbox" at bounding box center [239, 218] width 8 height 8
checkbox input "true"
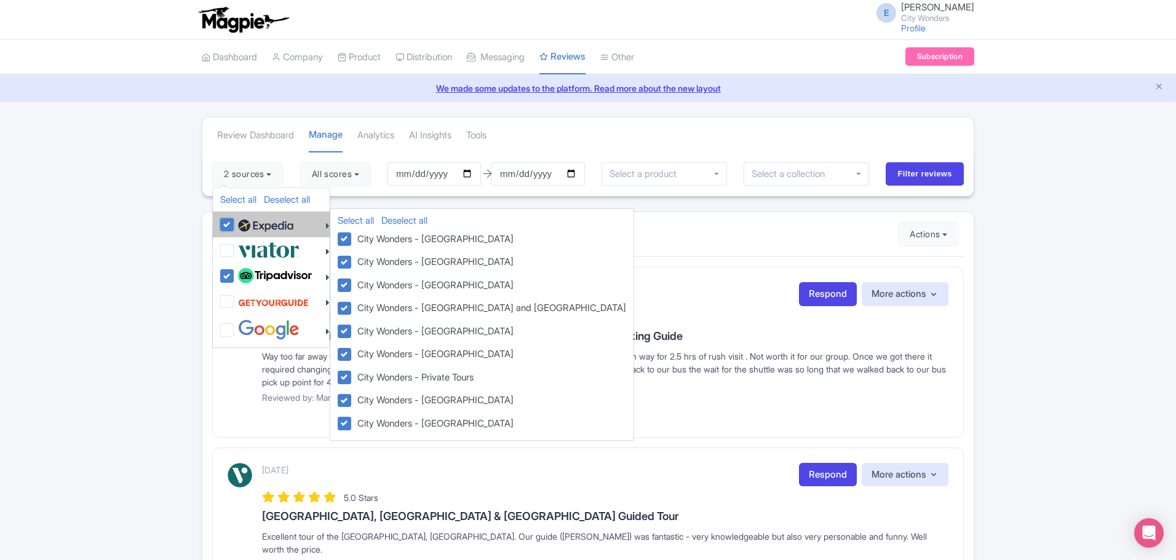
checkbox input "true"
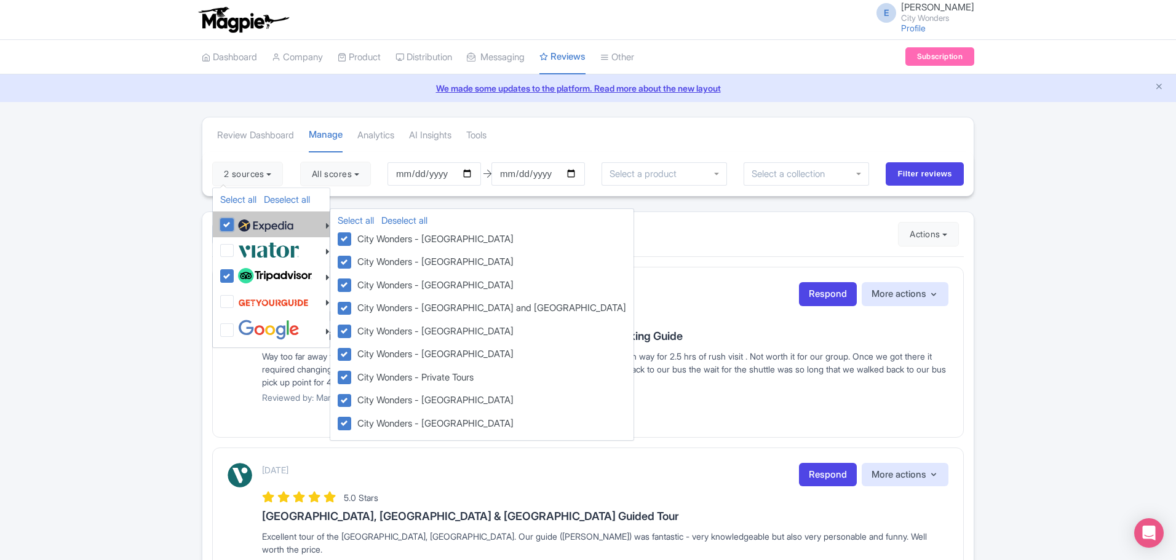
checkbox input "true"
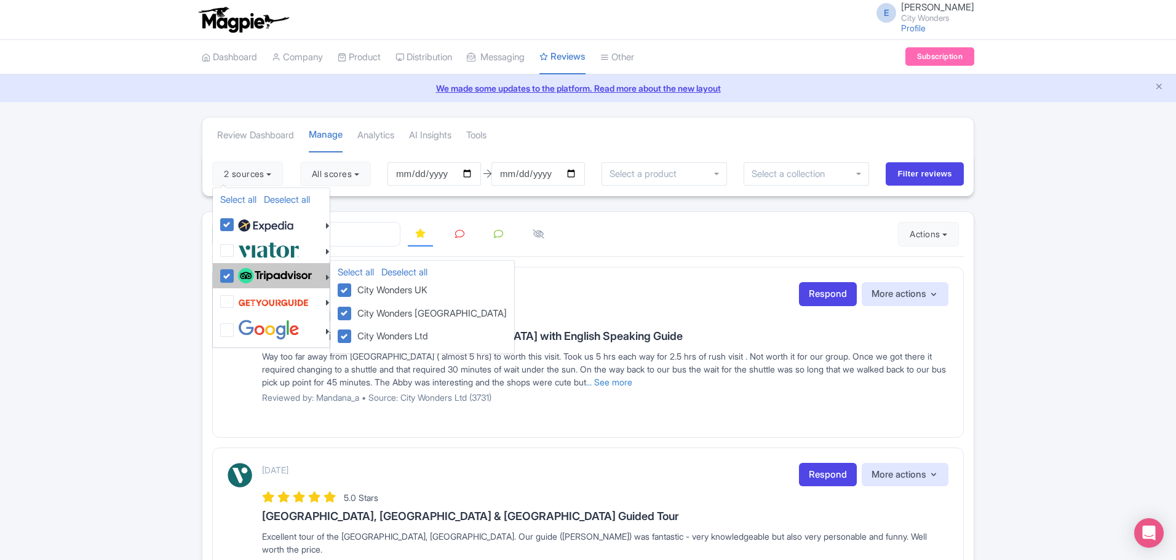
click at [235, 269] on label at bounding box center [273, 276] width 77 height 21
click at [235, 269] on input "checkbox" at bounding box center [239, 270] width 8 height 8
checkbox input "false"
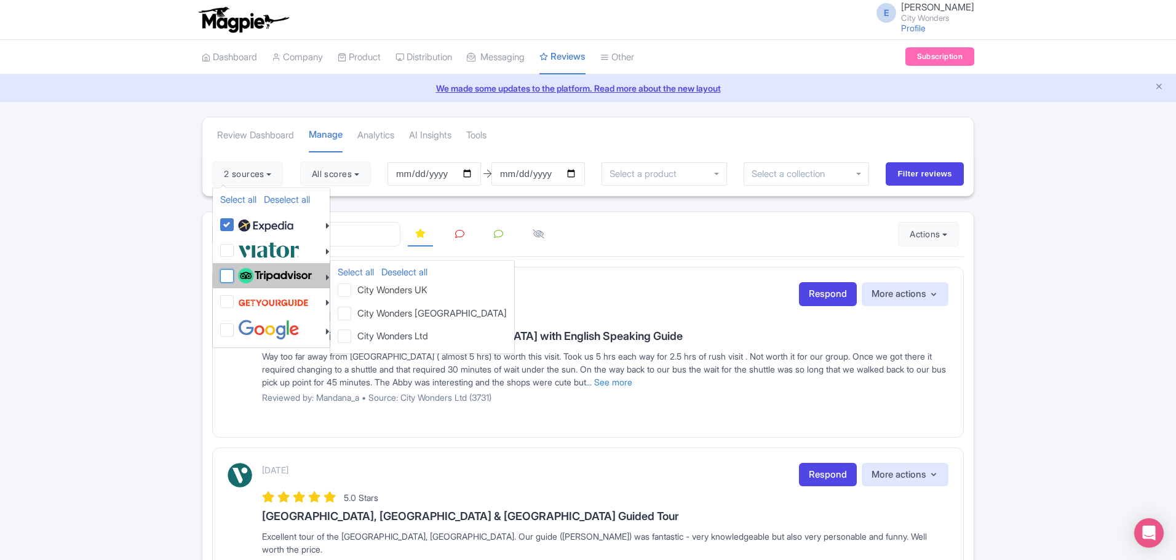
checkbox input "false"
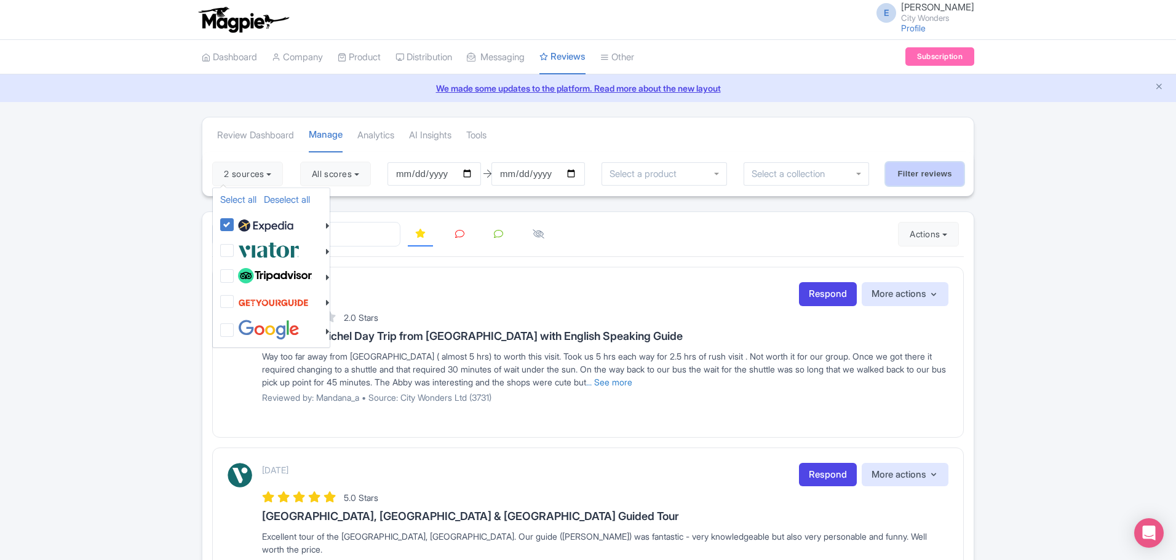
click at [923, 169] on input "Filter reviews" at bounding box center [925, 173] width 78 height 23
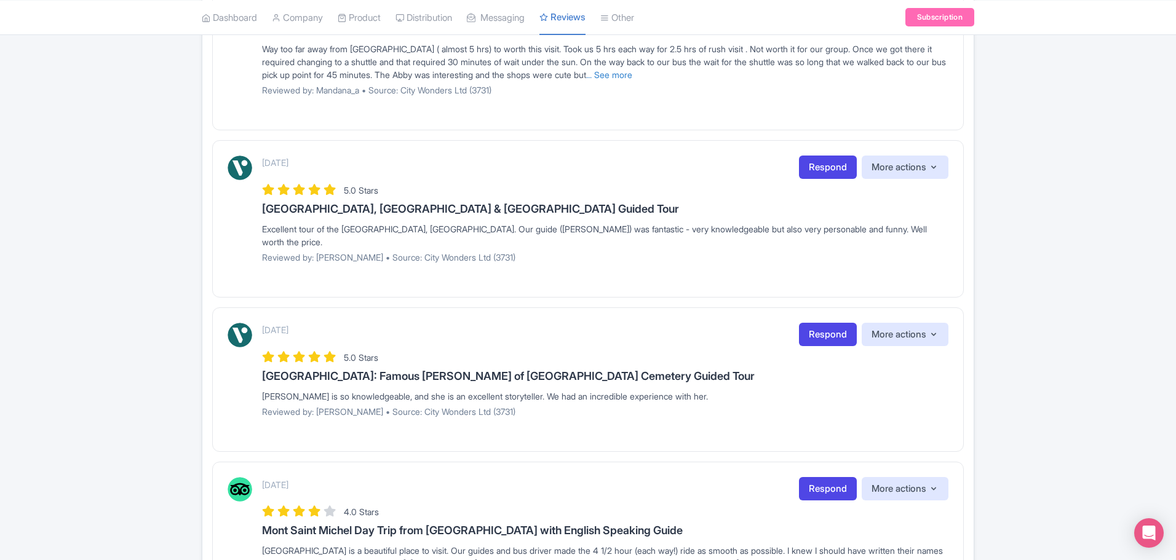
scroll to position [415, 0]
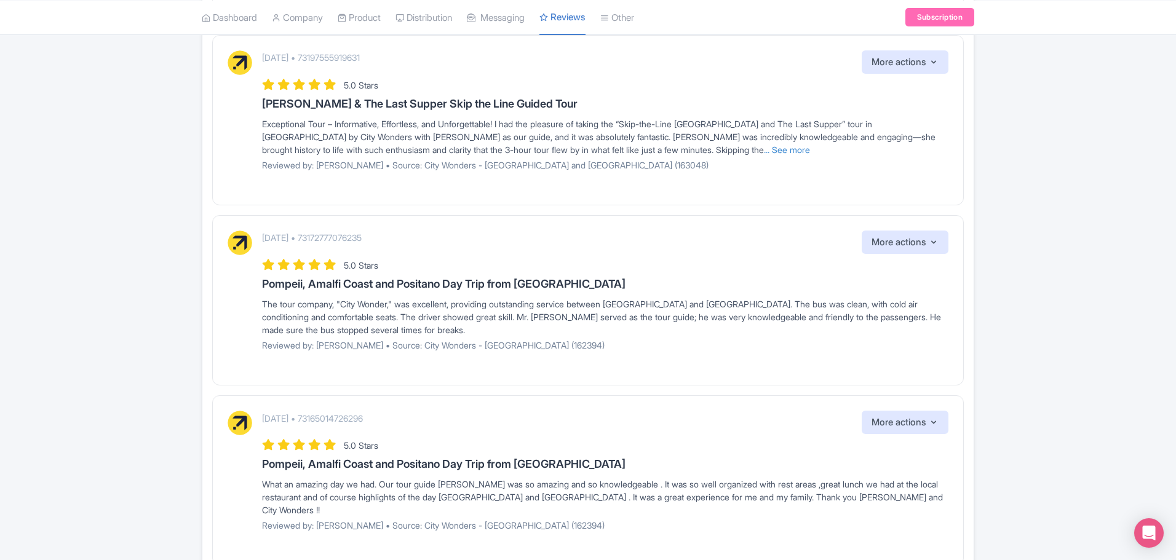
scroll to position [431, 0]
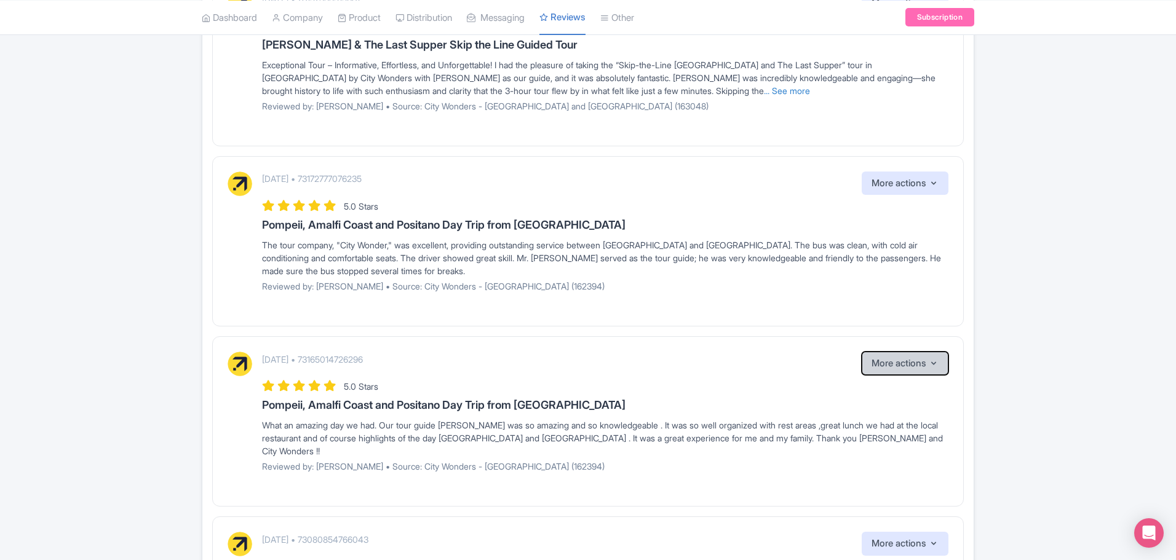
click at [933, 365] on icon "button" at bounding box center [934, 364] width 10 height 10
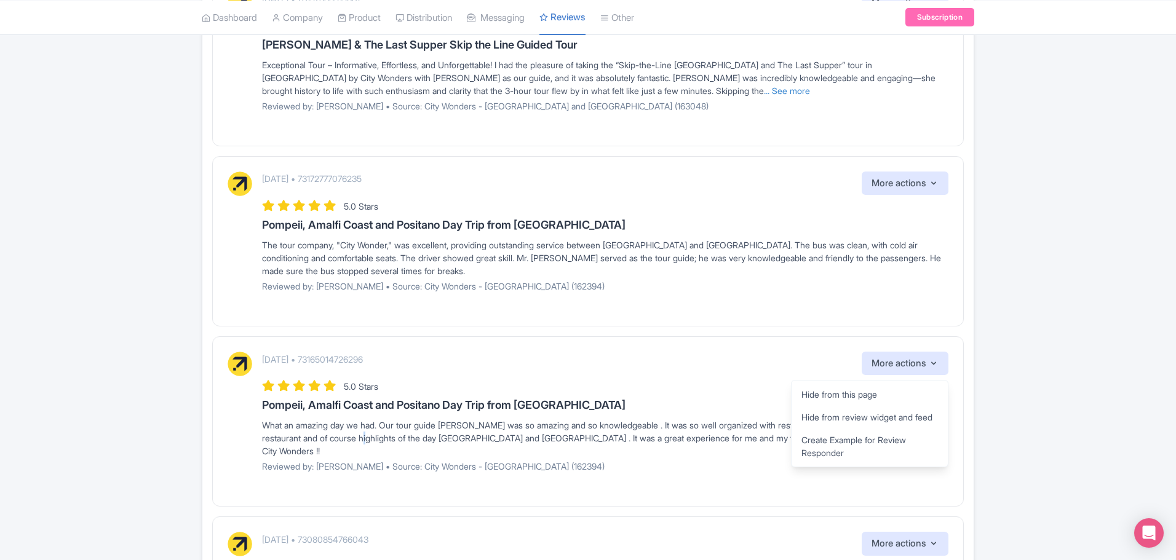
click at [405, 445] on div "What an amazing day we had. Our tour guide Rob was so amazing and so knowledgea…" at bounding box center [605, 438] width 686 height 39
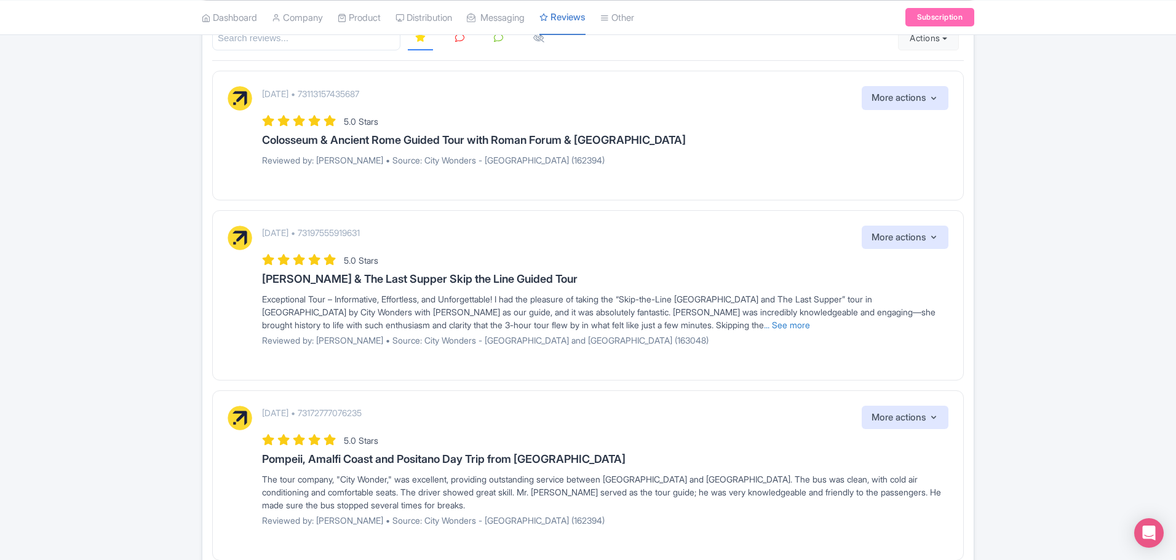
scroll to position [0, 0]
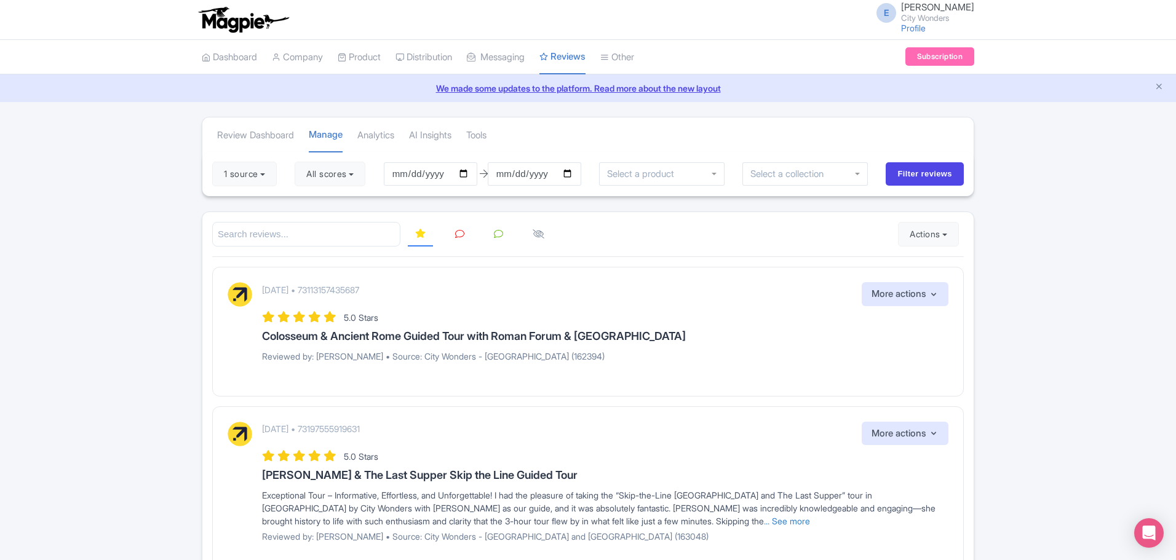
click at [581, 91] on link "We made some updates to the platform. Read more about the new layout" at bounding box center [587, 88] width 1161 height 13
